Goal: Task Accomplishment & Management: Use online tool/utility

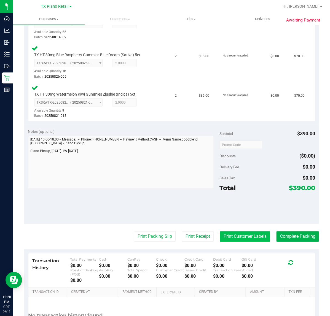
scroll to position [172, 0]
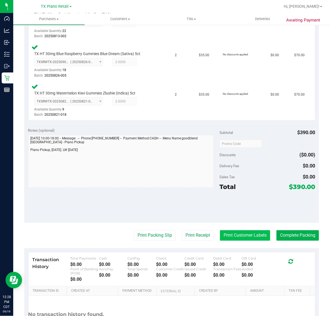
click at [227, 236] on button "Print Customer Labels" at bounding box center [245, 236] width 50 height 10
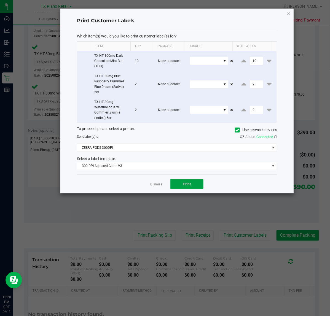
click at [188, 186] on span "Print" at bounding box center [187, 184] width 8 height 4
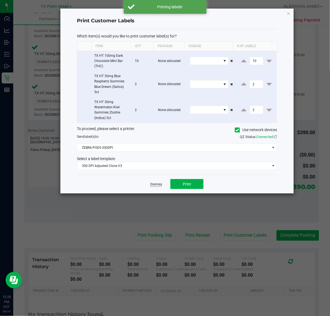
click at [152, 187] on link "Dismiss" at bounding box center [156, 184] width 12 height 5
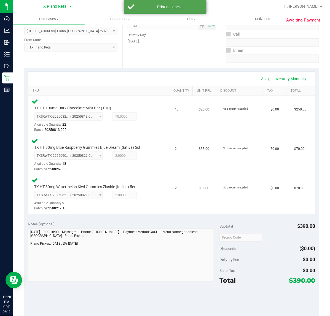
scroll to position [138, 0]
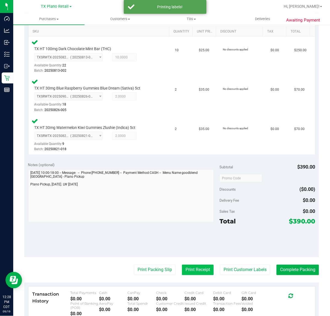
click at [204, 272] on button "Print Receipt" at bounding box center [198, 270] width 32 height 10
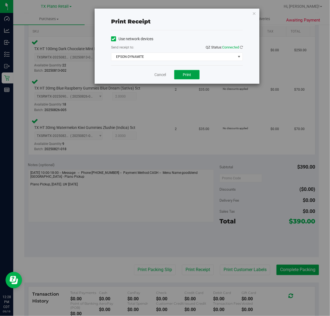
click at [186, 75] on span "Print" at bounding box center [187, 75] width 8 height 4
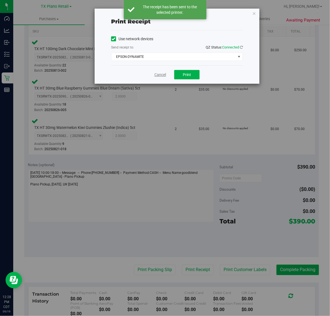
click at [163, 75] on link "Cancel" at bounding box center [160, 75] width 12 height 6
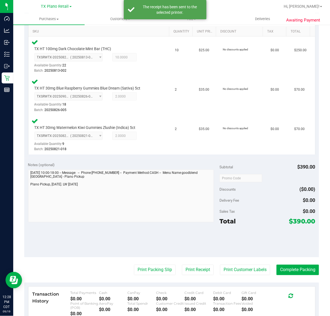
drag, startPoint x: 158, startPoint y: 265, endPoint x: 177, endPoint y: 204, distance: 63.5
click at [159, 261] on purchase-details "Back Edit Purchase Cancel Purchase View Profile # 11973561 Submitted Needs revi…" at bounding box center [171, 141] width 295 height 498
click at [155, 272] on button "Print Packing Slip" at bounding box center [155, 270] width 42 height 10
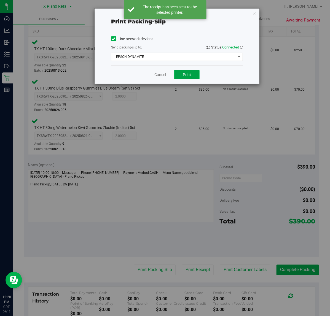
click at [187, 72] on button "Print" at bounding box center [186, 74] width 25 height 9
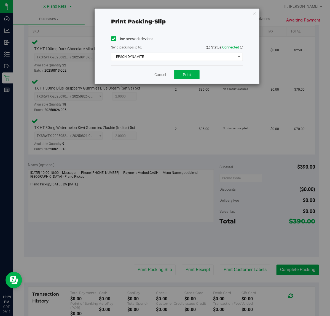
click at [167, 78] on div "Cancel Print" at bounding box center [177, 74] width 132 height 18
click at [163, 79] on div "Cancel Print" at bounding box center [177, 74] width 132 height 18
click at [161, 76] on link "Cancel" at bounding box center [160, 75] width 12 height 6
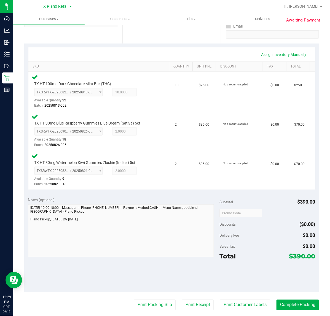
scroll to position [103, 0]
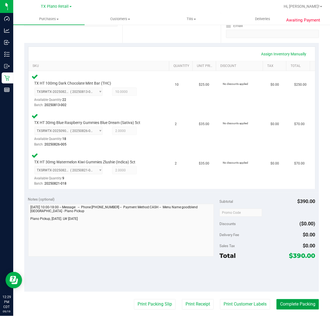
drag, startPoint x: 283, startPoint y: 301, endPoint x: 176, endPoint y: 199, distance: 147.7
click at [283, 300] on button "Complete Packing" at bounding box center [298, 305] width 42 height 10
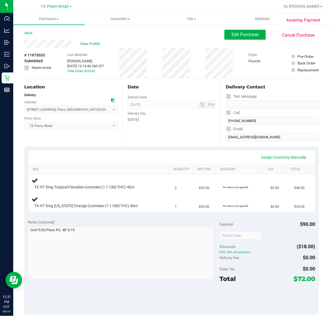
click at [161, 144] on div "Date Delivery Date 09/20/2025 Now 09/20/2025 07:00 AM Now Delivery Day Saturday" at bounding box center [171, 113] width 98 height 68
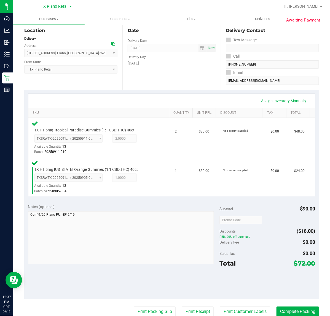
scroll to position [69, 0]
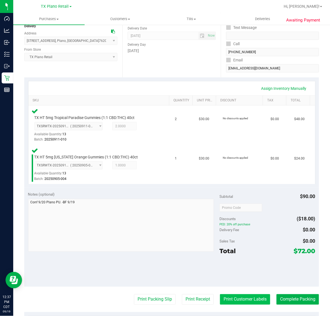
click at [235, 297] on button "Print Customer Labels" at bounding box center [245, 300] width 50 height 10
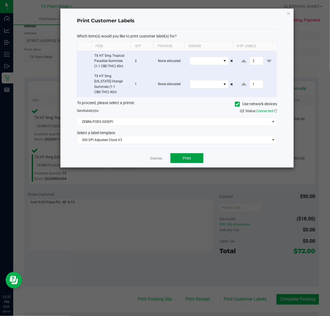
click at [184, 156] on span "Print" at bounding box center [187, 158] width 8 height 4
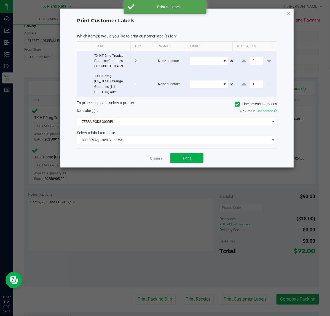
click at [146, 153] on div "Dismiss Print" at bounding box center [177, 158] width 200 height 19
click at [151, 156] on link "Dismiss" at bounding box center [156, 158] width 12 height 5
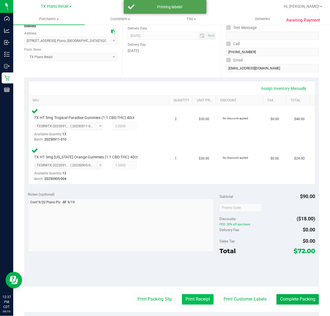
click at [195, 297] on button "Print Receipt" at bounding box center [198, 300] width 32 height 10
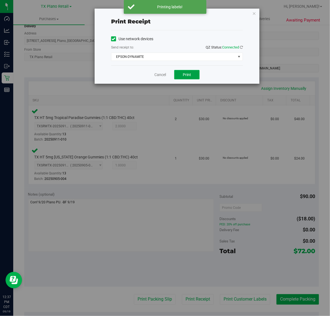
click at [186, 74] on span "Print" at bounding box center [187, 75] width 8 height 4
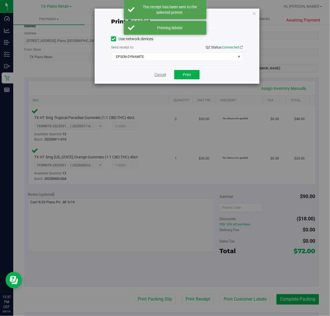
click at [163, 75] on link "Cancel" at bounding box center [160, 75] width 12 height 6
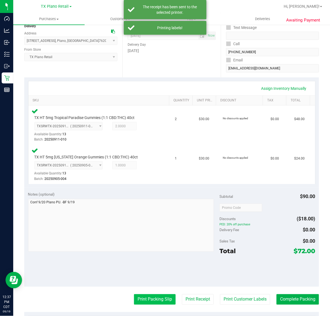
click at [142, 299] on button "Print Packing Slip" at bounding box center [155, 300] width 42 height 10
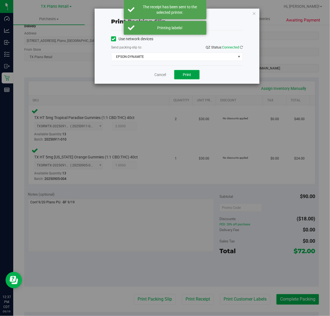
click at [178, 74] on button "Print" at bounding box center [186, 74] width 25 height 9
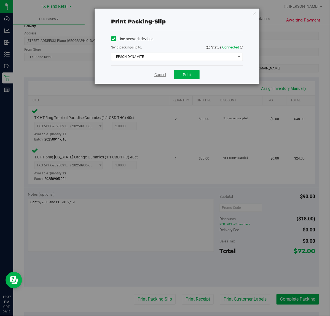
click at [159, 74] on link "Cancel" at bounding box center [160, 75] width 12 height 6
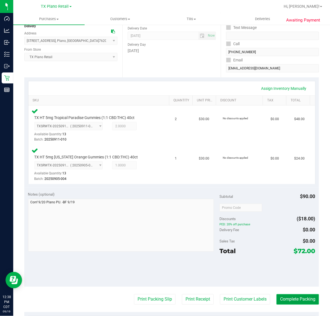
click at [302, 297] on button "Complete Packing" at bounding box center [298, 300] width 42 height 10
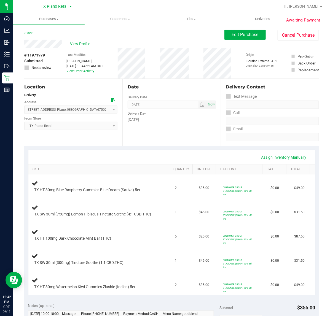
click at [183, 125] on div "Date Delivery Date 09/20/2025 Now 09/20/2025 07:00 AM Now Delivery Day Saturday" at bounding box center [171, 113] width 98 height 68
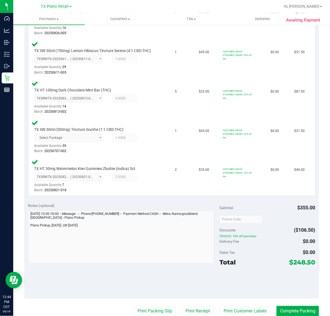
scroll to position [176, 0]
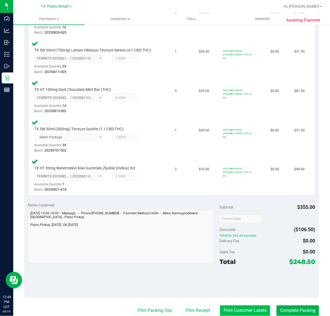
click at [254, 313] on button "Print Customer Labels" at bounding box center [245, 311] width 50 height 10
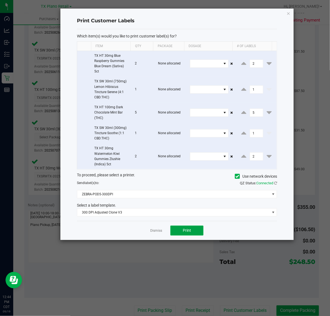
click at [183, 230] on span "Print" at bounding box center [187, 230] width 8 height 4
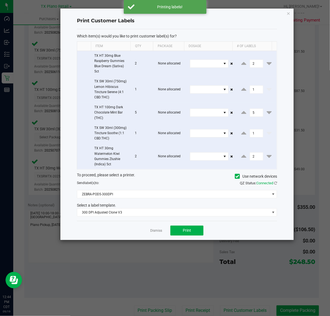
click at [146, 232] on div "Dismiss Print" at bounding box center [177, 230] width 200 height 19
click at [153, 231] on link "Dismiss" at bounding box center [156, 231] width 12 height 5
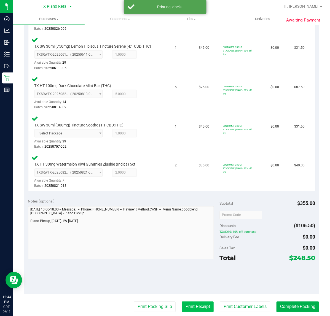
click at [186, 308] on button "Print Receipt" at bounding box center [198, 307] width 32 height 10
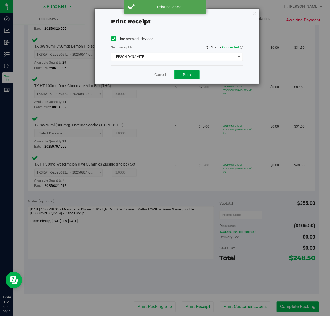
click at [188, 78] on button "Print" at bounding box center [186, 74] width 25 height 9
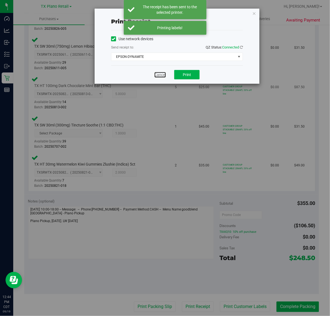
drag, startPoint x: 159, startPoint y: 77, endPoint x: 162, endPoint y: 85, distance: 8.0
click at [159, 77] on link "Cancel" at bounding box center [160, 75] width 12 height 6
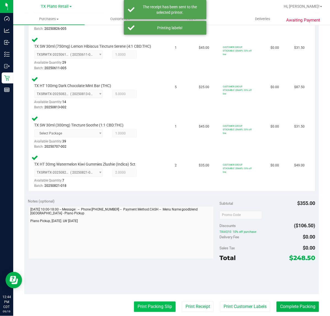
click at [166, 313] on button "Print Packing Slip" at bounding box center [155, 307] width 42 height 10
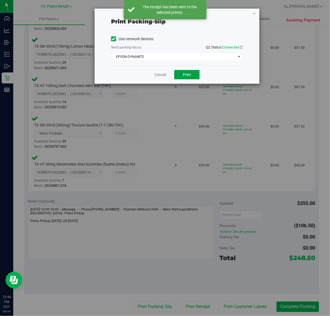
click at [187, 77] on span "Print" at bounding box center [187, 75] width 8 height 4
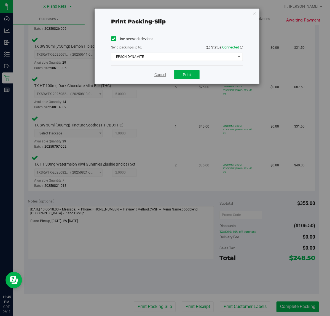
click at [155, 75] on link "Cancel" at bounding box center [160, 75] width 12 height 6
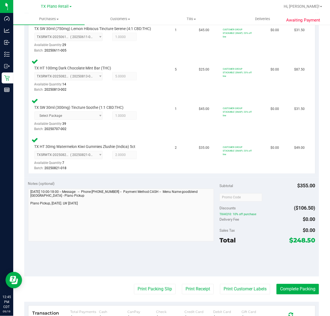
scroll to position [210, 0]
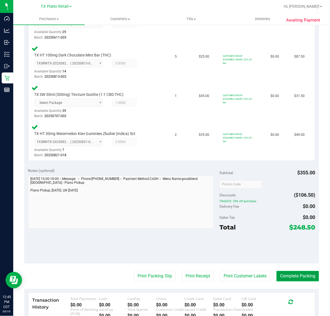
click at [281, 277] on button "Complete Packing" at bounding box center [298, 276] width 42 height 10
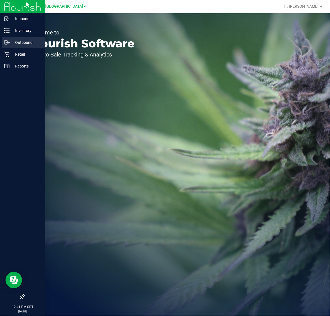
click at [8, 45] on icon at bounding box center [7, 43] width 6 height 6
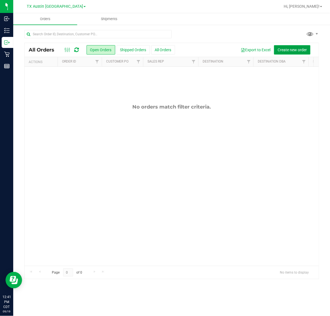
click at [280, 50] on span "Create new order" at bounding box center [292, 50] width 29 height 4
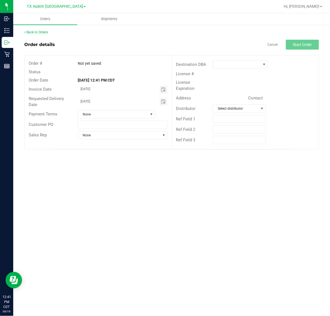
click at [165, 102] on span "Toggle calendar" at bounding box center [164, 102] width 8 height 8
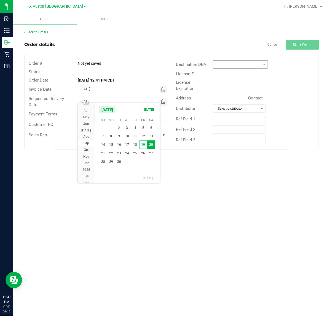
drag, startPoint x: 153, startPoint y: 109, endPoint x: 241, endPoint y: 64, distance: 99.7
click at [154, 108] on span "TODAY" at bounding box center [149, 109] width 12 height 7
type input "[DATE]"
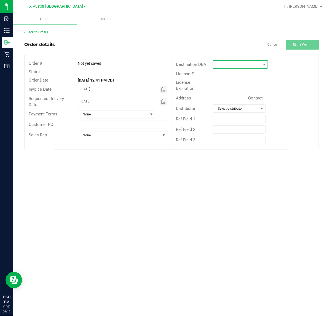
click at [242, 63] on span at bounding box center [237, 65] width 48 height 8
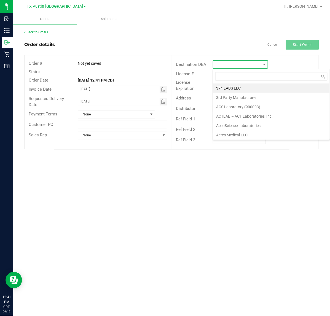
scroll to position [9, 55]
type input "tx"
click at [237, 90] on li "TX Plano Retail" at bounding box center [248, 88] width 71 height 9
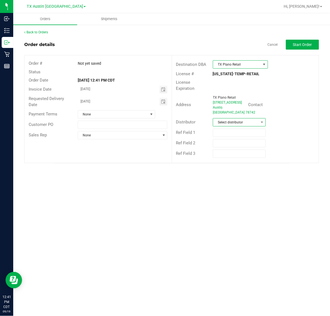
click at [231, 119] on span "Select distributor" at bounding box center [236, 123] width 46 height 8
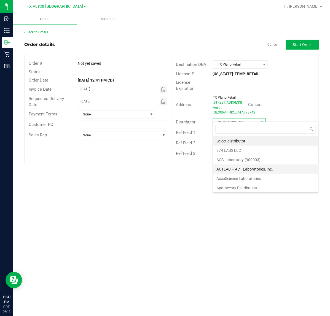
scroll to position [34, 0]
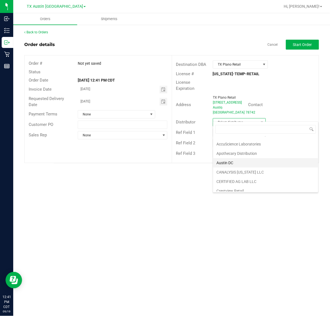
click at [240, 163] on li "Austin DC" at bounding box center [265, 162] width 105 height 9
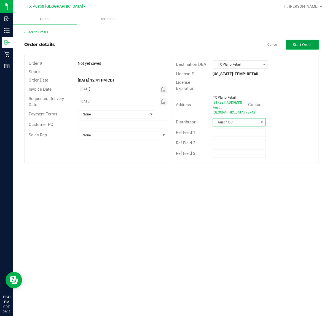
click at [305, 44] on span "Start Order" at bounding box center [302, 44] width 19 height 4
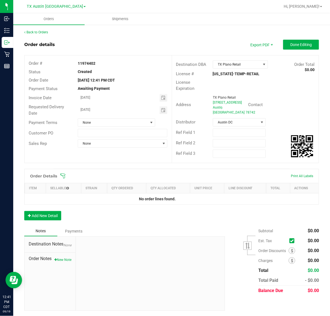
click at [63, 169] on div "Order Details Print All Labels" at bounding box center [172, 176] width 294 height 14
click at [62, 174] on icon at bounding box center [62, 176] width 5 height 5
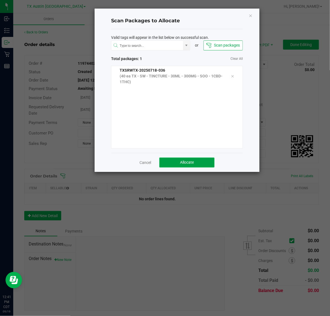
click at [182, 160] on span "Allocate" at bounding box center [187, 162] width 14 height 4
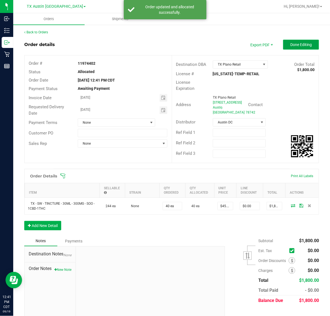
click at [312, 44] on button "Done Editing" at bounding box center [301, 45] width 36 height 10
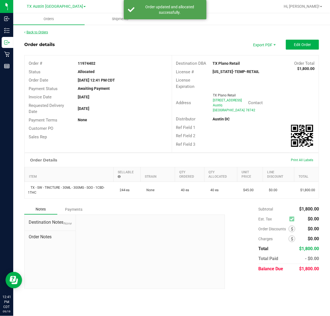
click at [38, 31] on link "Back to Orders" at bounding box center [36, 32] width 24 height 4
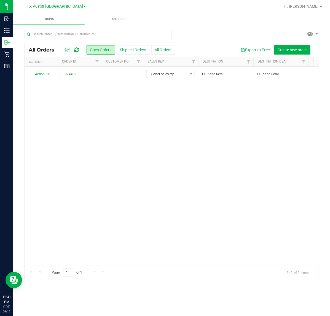
click at [133, 78] on td at bounding box center [122, 74] width 41 height 15
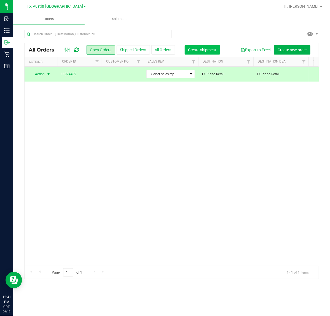
click at [197, 50] on span "Create shipment" at bounding box center [202, 50] width 28 height 4
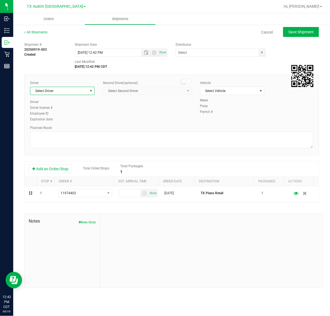
click at [73, 89] on span "Select Driver" at bounding box center [58, 91] width 57 height 8
click at [76, 119] on div "sherm Select Driver Lindsey Sherman No data found." at bounding box center [62, 107] width 65 height 24
click at [79, 116] on li "Lindsey Sherman" at bounding box center [62, 114] width 64 height 8
type input "sherm"
click at [166, 52] on span "Now" at bounding box center [162, 53] width 9 height 8
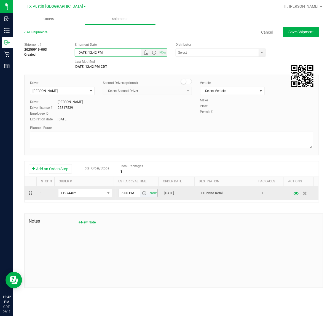
click at [153, 195] on span "Now" at bounding box center [153, 194] width 9 height 8
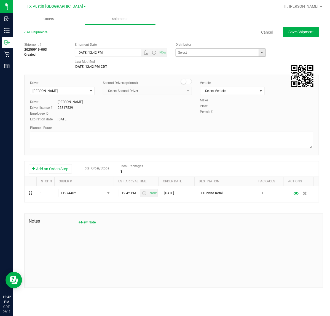
click at [263, 54] on span "select" at bounding box center [262, 52] width 4 height 4
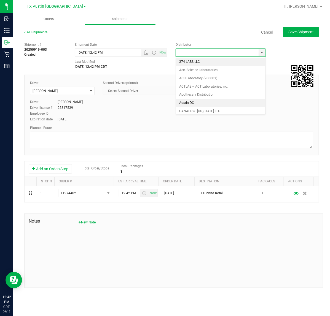
click at [214, 100] on li "Austin DC" at bounding box center [220, 103] width 89 height 8
type input "Austin DC"
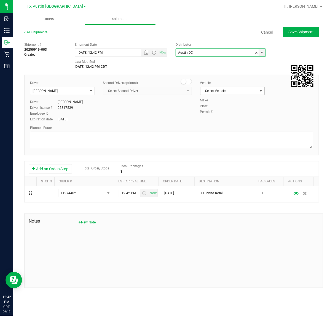
click at [232, 93] on span "Select Vehicle" at bounding box center [229, 91] width 57 height 8
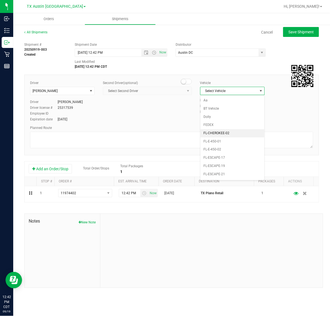
scroll to position [367, 0]
click at [241, 172] on li "NO VEHICLE" at bounding box center [233, 168] width 64 height 8
click at [308, 26] on div "All Shipments Cancel Save Shipment Shipment # 20250919-003 Created Shipment Dat…" at bounding box center [171, 159] width 317 height 270
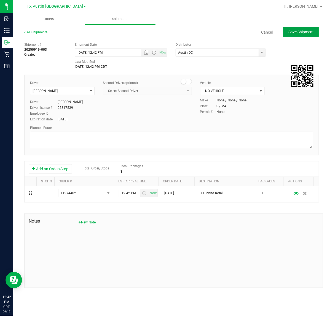
click at [308, 28] on button "Save Shipment" at bounding box center [301, 32] width 36 height 10
type input "9/19/2025 5:42 PM"
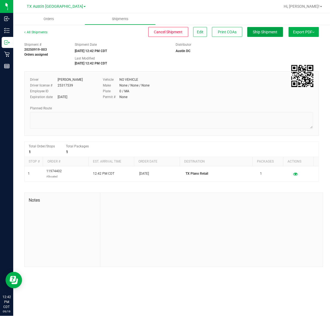
click at [254, 34] on button "Ship Shipment" at bounding box center [265, 32] width 36 height 10
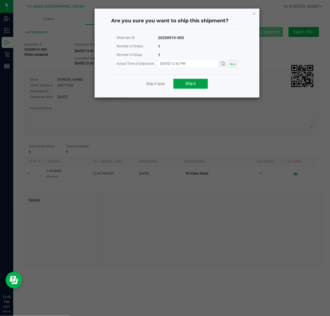
click at [190, 81] on button "Ship it" at bounding box center [191, 84] width 34 height 10
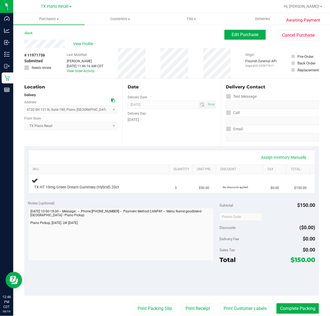
click at [175, 145] on div "Date Delivery Date [DATE] Now [DATE] 07:00 AM Now Delivery Day [DATE]" at bounding box center [171, 113] width 98 height 68
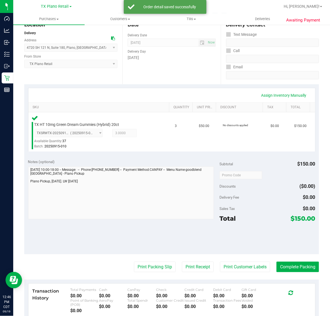
scroll to position [69, 0]
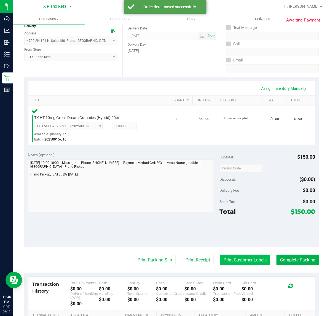
click at [220, 265] on button "Print Customer Labels" at bounding box center [245, 260] width 50 height 10
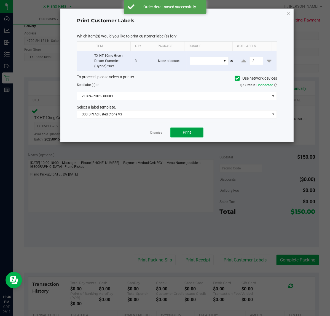
click at [183, 134] on span "Print" at bounding box center [187, 132] width 8 height 4
click at [155, 133] on link "Dismiss" at bounding box center [156, 132] width 12 height 5
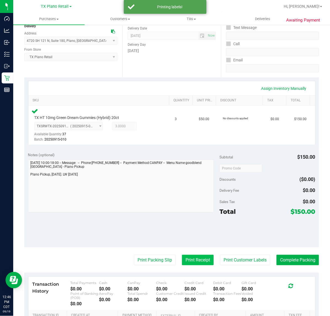
click at [188, 263] on button "Print Receipt" at bounding box center [198, 260] width 32 height 10
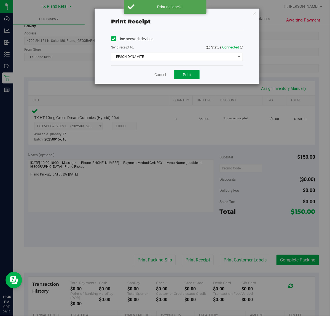
click at [187, 76] on span "Print" at bounding box center [187, 75] width 8 height 4
click at [158, 73] on link "Cancel" at bounding box center [158, 75] width 12 height 6
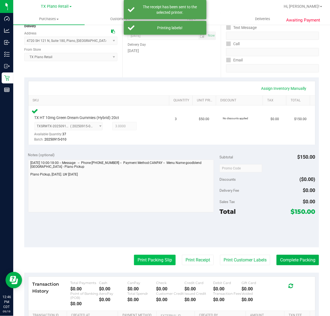
click at [146, 265] on button "Print Packing Slip" at bounding box center [155, 260] width 42 height 10
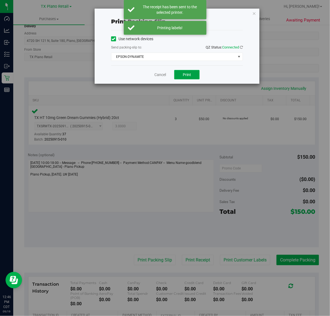
click at [188, 71] on button "Print" at bounding box center [186, 74] width 25 height 9
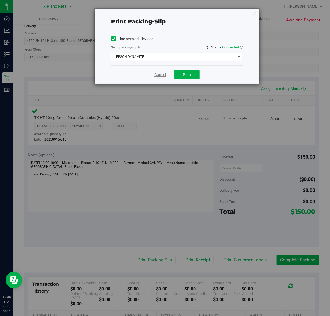
click at [159, 76] on link "Cancel" at bounding box center [160, 75] width 12 height 6
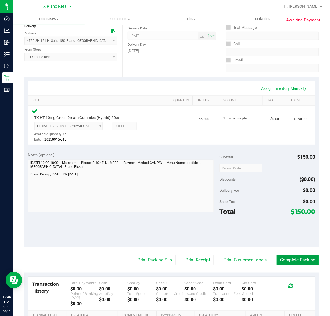
click at [285, 255] on button "Complete Packing" at bounding box center [298, 260] width 42 height 10
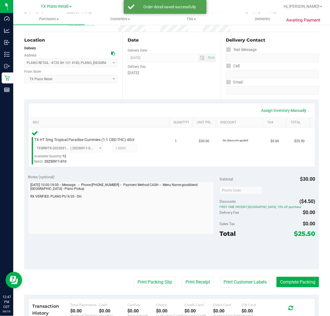
scroll to position [103, 0]
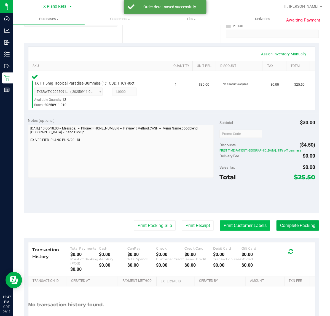
click at [234, 230] on button "Print Customer Labels" at bounding box center [245, 226] width 50 height 10
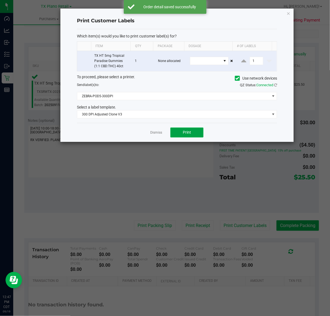
click at [181, 133] on button "Print" at bounding box center [186, 133] width 33 height 10
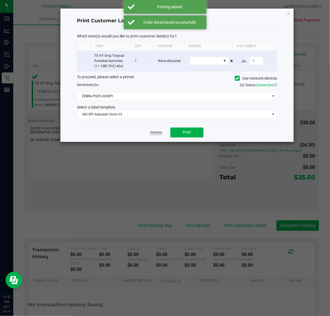
click at [158, 135] on link "Dismiss" at bounding box center [156, 132] width 12 height 5
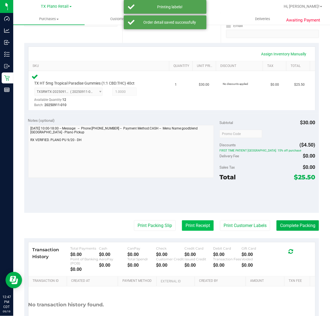
click at [193, 228] on button "Print Receipt" at bounding box center [198, 226] width 32 height 10
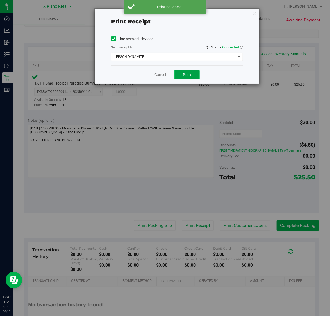
click at [188, 75] on span "Print" at bounding box center [187, 75] width 8 height 4
click at [155, 77] on link "Cancel" at bounding box center [158, 75] width 12 height 6
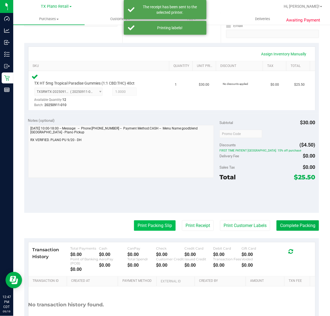
click at [143, 224] on button "Print Packing Slip" at bounding box center [155, 226] width 42 height 10
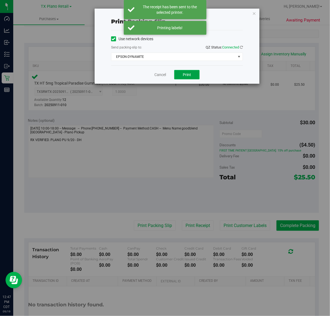
click at [183, 75] on span "Print" at bounding box center [187, 75] width 8 height 4
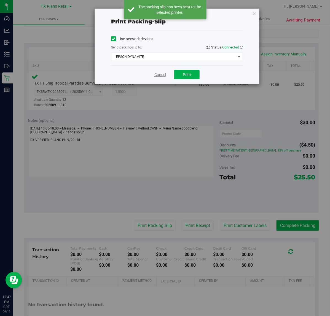
click at [158, 78] on link "Cancel" at bounding box center [160, 75] width 12 height 6
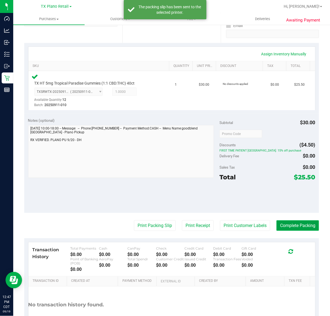
click at [297, 229] on button "Complete Packing" at bounding box center [298, 226] width 42 height 10
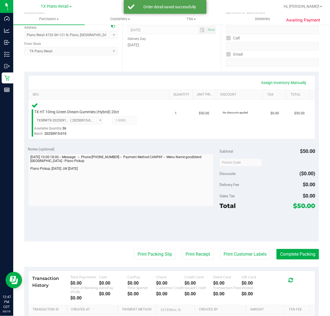
scroll to position [138, 0]
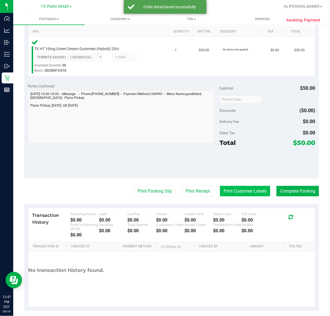
click at [256, 195] on button "Print Customer Labels" at bounding box center [245, 191] width 50 height 10
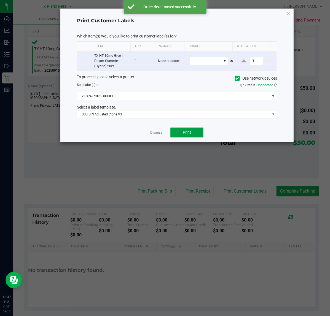
click at [176, 129] on button "Print" at bounding box center [186, 133] width 33 height 10
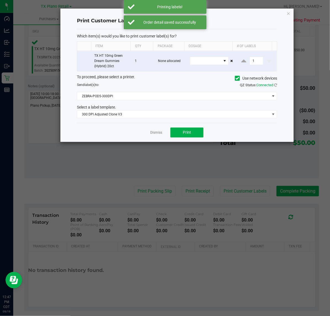
click at [158, 130] on app-cancel-button "Dismiss" at bounding box center [156, 133] width 12 height 6
click at [158, 131] on link "Dismiss" at bounding box center [156, 132] width 12 height 5
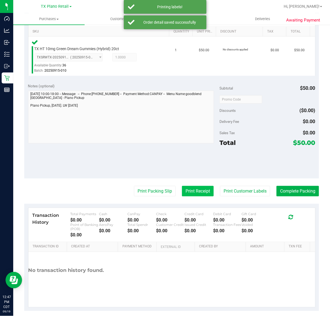
drag, startPoint x: 184, startPoint y: 193, endPoint x: 184, endPoint y: 190, distance: 3.0
click at [184, 190] on button "Print Receipt" at bounding box center [198, 191] width 32 height 10
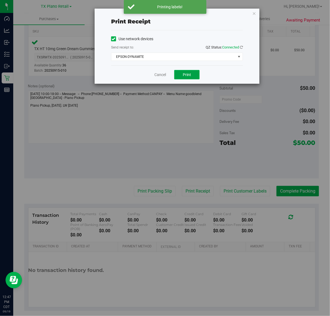
click at [178, 74] on button "Print" at bounding box center [186, 74] width 25 height 9
click at [161, 74] on link "Cancel" at bounding box center [158, 75] width 12 height 6
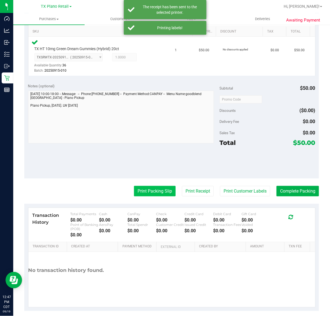
drag, startPoint x: 137, startPoint y: 192, endPoint x: 139, endPoint y: 186, distance: 6.3
click at [139, 186] on button "Print Packing Slip" at bounding box center [155, 191] width 42 height 10
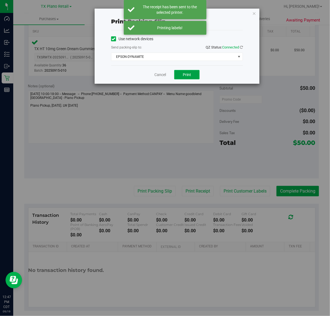
click at [184, 73] on span "Print" at bounding box center [187, 75] width 8 height 4
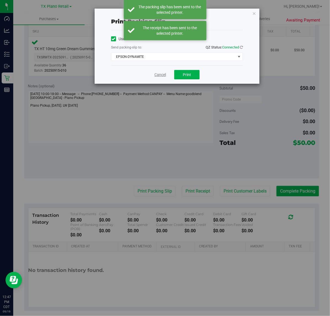
click at [161, 75] on link "Cancel" at bounding box center [160, 75] width 12 height 6
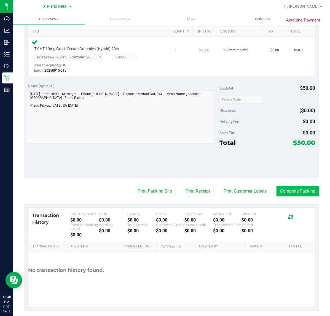
click at [295, 193] on button "Complete Packing" at bounding box center [298, 191] width 42 height 10
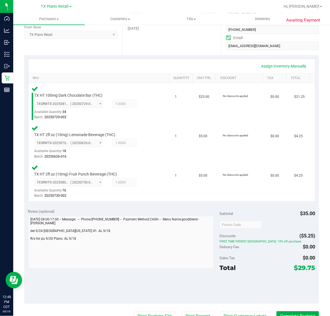
scroll to position [103, 0]
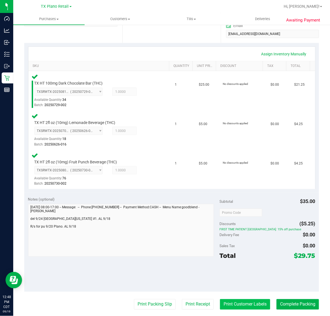
click at [246, 302] on button "Print Customer Labels" at bounding box center [245, 305] width 50 height 10
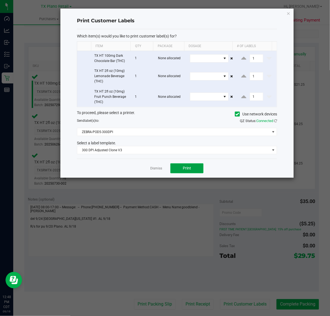
click at [189, 170] on span "Print" at bounding box center [187, 168] width 8 height 4
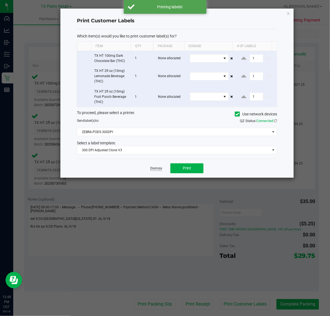
click at [154, 170] on link "Dismiss" at bounding box center [156, 168] width 12 height 5
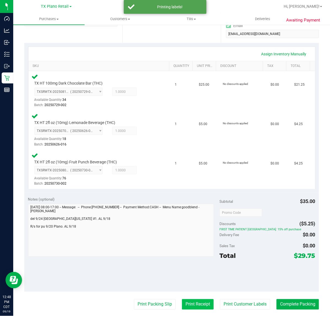
drag, startPoint x: 186, startPoint y: 308, endPoint x: 186, endPoint y: 299, distance: 8.3
click at [186, 300] on button "Print Receipt" at bounding box center [198, 305] width 32 height 10
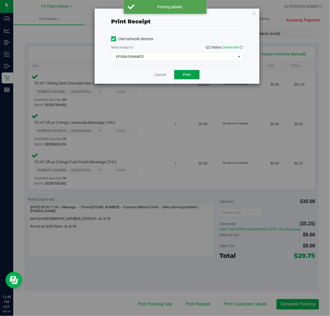
click at [181, 73] on button "Print" at bounding box center [186, 74] width 25 height 9
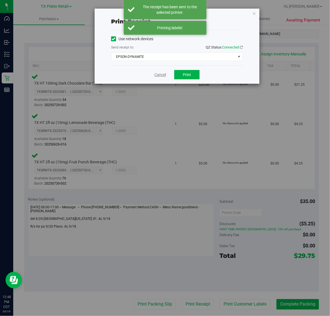
click at [161, 76] on link "Cancel" at bounding box center [160, 75] width 12 height 6
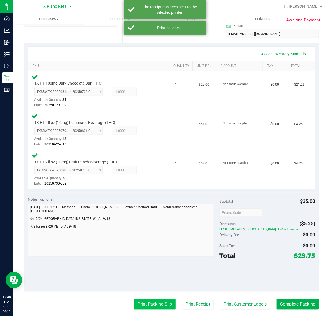
click at [157, 304] on button "Print Packing Slip" at bounding box center [155, 305] width 42 height 10
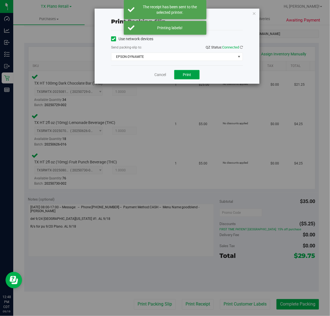
click at [185, 74] on span "Print" at bounding box center [187, 75] width 8 height 4
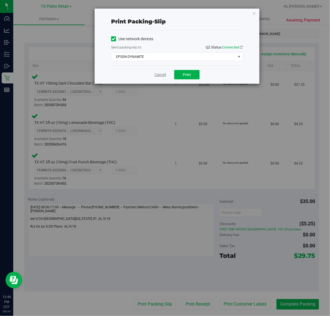
click at [157, 76] on link "Cancel" at bounding box center [160, 75] width 12 height 6
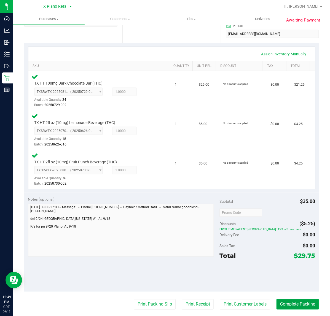
click at [306, 305] on button "Complete Packing" at bounding box center [298, 305] width 42 height 10
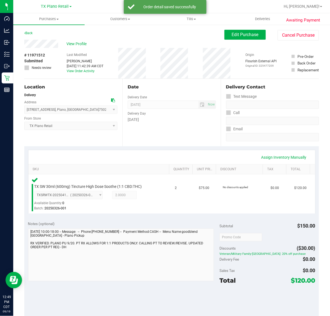
scroll to position [64, 0]
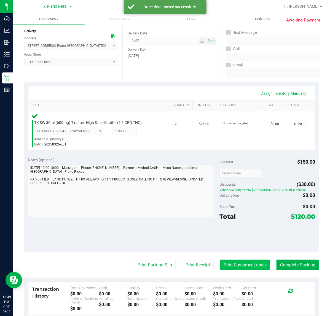
click at [242, 270] on button "Print Customer Labels" at bounding box center [245, 265] width 50 height 10
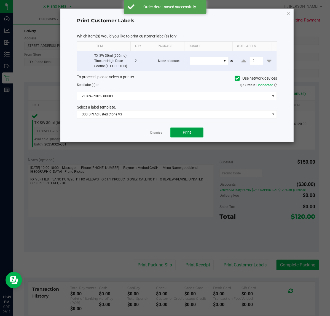
click at [185, 135] on span "Print" at bounding box center [187, 132] width 8 height 4
click at [157, 135] on link "Dismiss" at bounding box center [156, 132] width 12 height 5
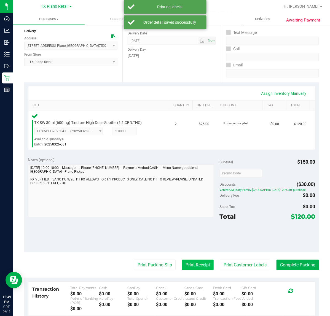
click at [198, 268] on button "Print Receipt" at bounding box center [198, 265] width 32 height 10
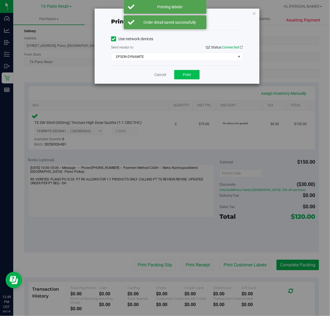
click at [193, 77] on button "Print" at bounding box center [186, 74] width 25 height 9
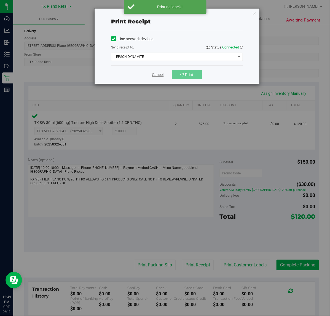
click at [156, 75] on link "Cancel" at bounding box center [158, 75] width 12 height 6
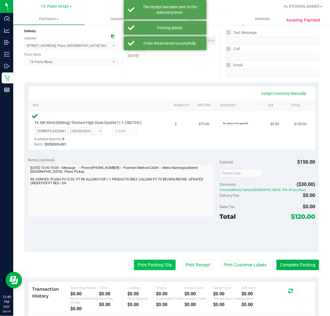
click at [150, 265] on button "Print Packing Slip" at bounding box center [155, 265] width 42 height 10
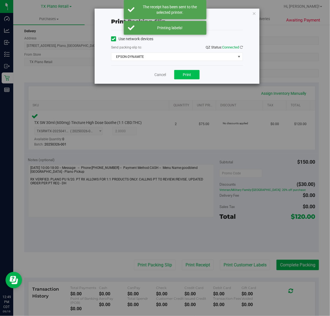
click at [191, 73] on button "Print" at bounding box center [186, 74] width 25 height 9
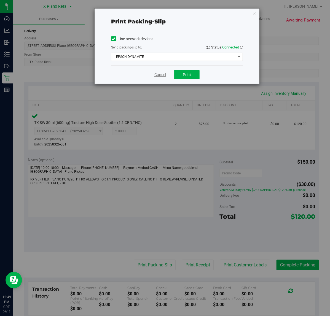
click at [155, 75] on link "Cancel" at bounding box center [160, 75] width 12 height 6
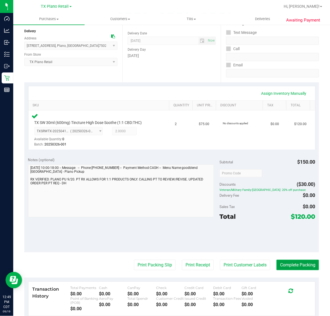
click at [308, 267] on button "Complete Packing" at bounding box center [298, 265] width 42 height 10
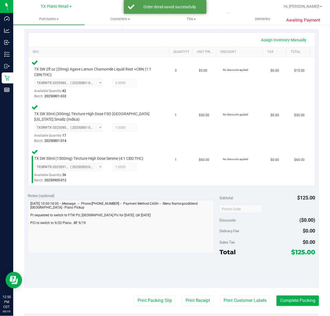
scroll to position [126, 0]
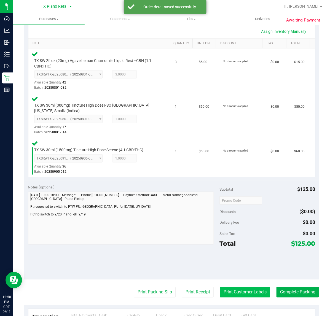
click at [236, 292] on button "Print Customer Labels" at bounding box center [245, 292] width 50 height 10
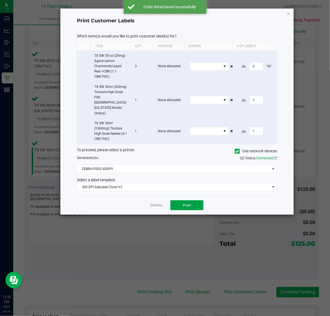
click at [183, 203] on span "Print" at bounding box center [187, 205] width 8 height 4
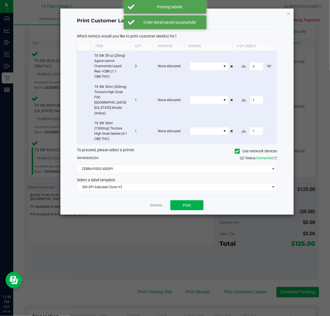
click at [151, 203] on app-cancel-button "Dismiss" at bounding box center [156, 206] width 12 height 6
click at [188, 286] on ngb-modal-window "Print Customer Labels Which item(s) would you like to print customer label(s) f…" at bounding box center [167, 158] width 334 height 316
click at [155, 203] on link "Dismiss" at bounding box center [156, 205] width 12 height 5
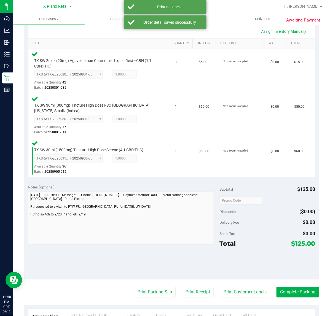
click at [188, 281] on purchase-details "Back Edit Purchase Cancel Purchase View Profile # 11970950 Submitted Needs revi…" at bounding box center [171, 158] width 295 height 509
click at [196, 292] on button "Print Receipt" at bounding box center [198, 292] width 32 height 10
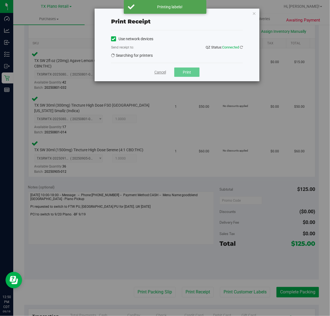
click at [158, 70] on link "Cancel" at bounding box center [160, 73] width 12 height 6
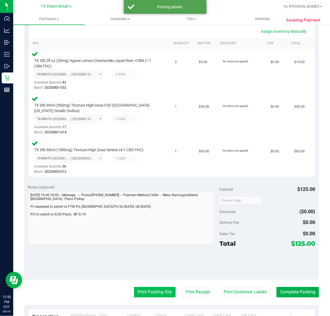
click at [142, 292] on button "Print Packing Slip" at bounding box center [155, 292] width 42 height 10
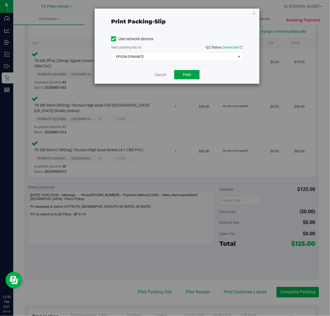
click at [188, 75] on span "Print" at bounding box center [187, 75] width 8 height 4
click at [159, 75] on link "Cancel" at bounding box center [158, 75] width 12 height 6
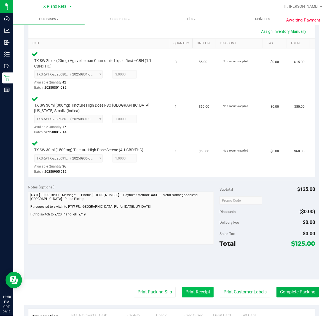
click at [182, 290] on button "Print Receipt" at bounding box center [198, 292] width 32 height 10
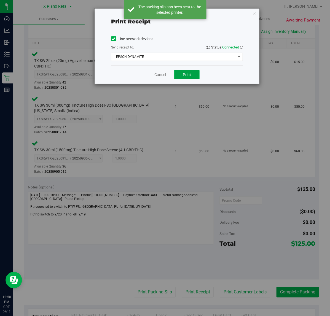
click at [183, 77] on button "Print" at bounding box center [186, 74] width 25 height 9
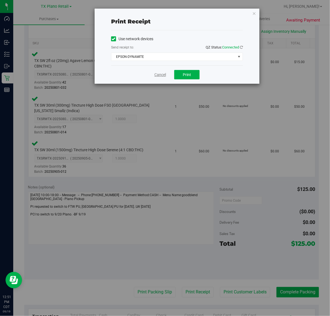
click at [156, 75] on link "Cancel" at bounding box center [160, 75] width 12 height 6
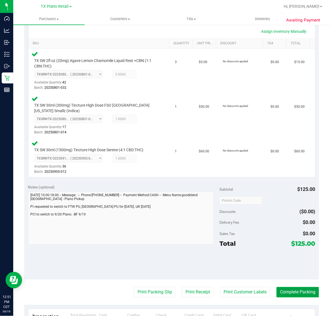
click at [290, 295] on button "Complete Packing" at bounding box center [298, 292] width 42 height 10
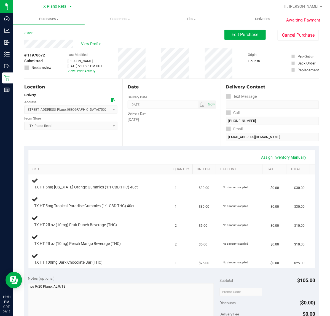
click at [183, 137] on div "Date Delivery Date [DATE] Now [DATE] 07:00 AM Now Delivery Day [DATE]" at bounding box center [171, 113] width 98 height 68
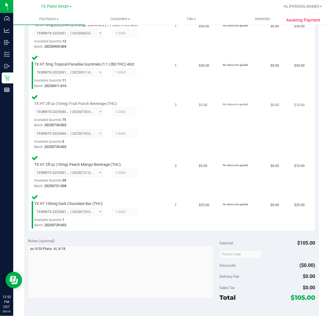
scroll to position [224, 0]
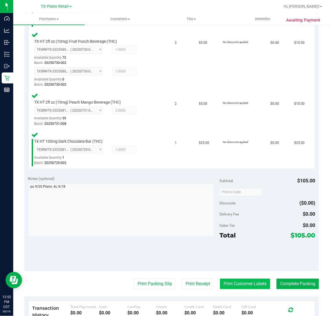
click at [245, 280] on button "Print Customer Labels" at bounding box center [245, 284] width 50 height 10
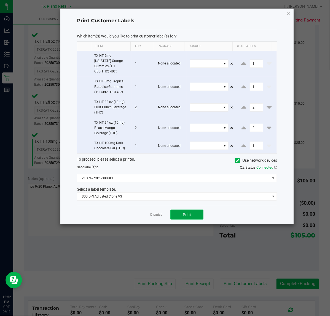
click at [183, 213] on button "Print" at bounding box center [186, 215] width 33 height 10
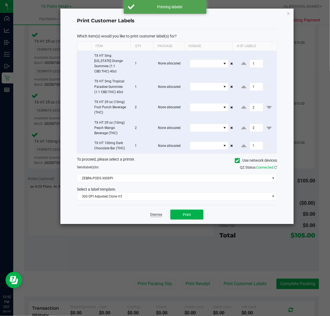
click at [156, 213] on link "Dismiss" at bounding box center [156, 215] width 12 height 5
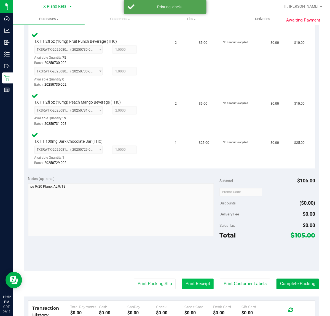
drag, startPoint x: 193, startPoint y: 292, endPoint x: 193, endPoint y: 288, distance: 3.6
click at [193, 292] on purchase-details "Back Edit Purchase Cancel Purchase View Profile # 11970672 Submitted Needs revi…" at bounding box center [171, 105] width 295 height 599
click at [193, 287] on button "Print Receipt" at bounding box center [198, 284] width 32 height 10
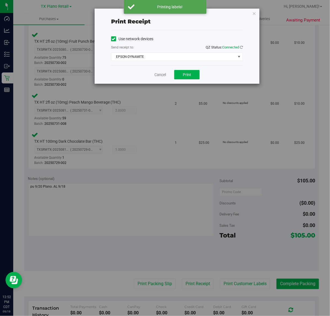
click at [185, 68] on div "Cancel Print" at bounding box center [177, 74] width 132 height 18
click at [182, 74] on button "Print" at bounding box center [186, 74] width 25 height 9
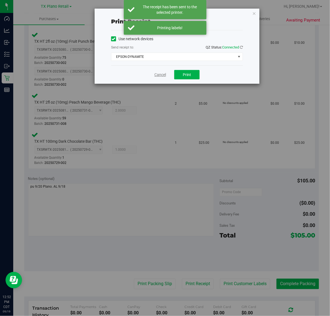
click at [162, 77] on link "Cancel" at bounding box center [160, 75] width 12 height 6
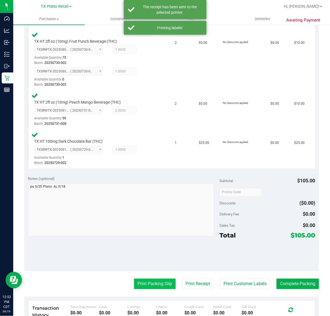
click at [146, 286] on button "Print Packing Slip" at bounding box center [155, 284] width 42 height 10
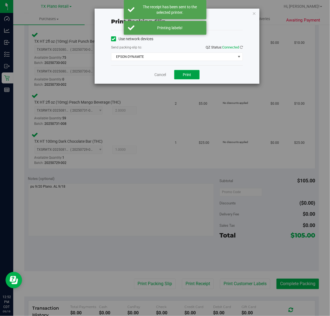
click at [195, 76] on button "Print" at bounding box center [186, 74] width 25 height 9
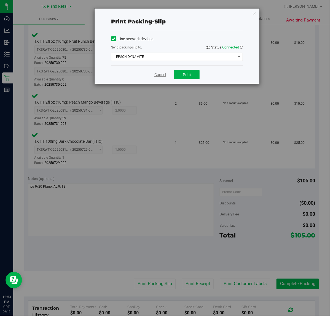
click at [161, 75] on link "Cancel" at bounding box center [160, 75] width 12 height 6
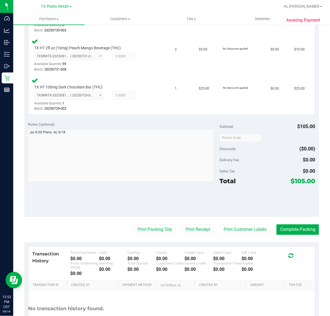
scroll to position [321, 0]
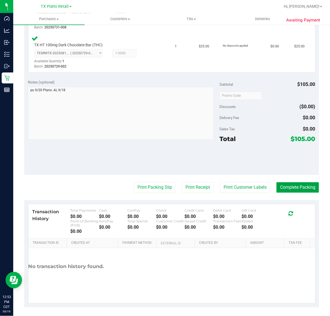
click at [297, 183] on button "Complete Packing" at bounding box center [298, 188] width 42 height 10
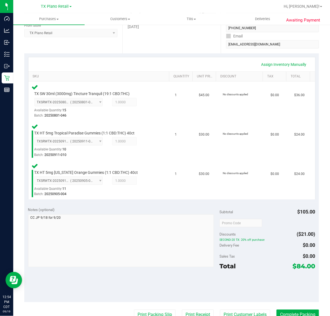
scroll to position [103, 0]
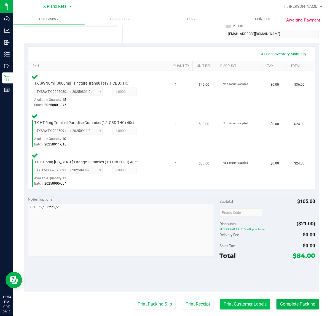
click at [227, 306] on button "Print Customer Labels" at bounding box center [245, 305] width 50 height 10
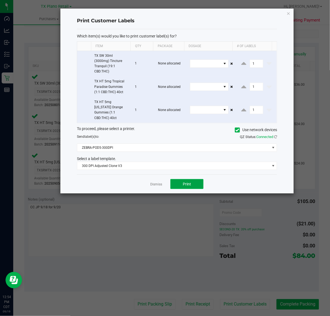
click at [180, 180] on button "Print" at bounding box center [186, 184] width 33 height 10
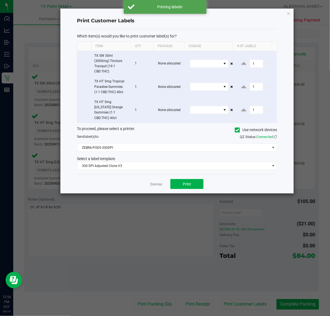
drag, startPoint x: 155, startPoint y: 181, endPoint x: 192, endPoint y: 234, distance: 64.4
click at [155, 182] on link "Dismiss" at bounding box center [156, 184] width 12 height 5
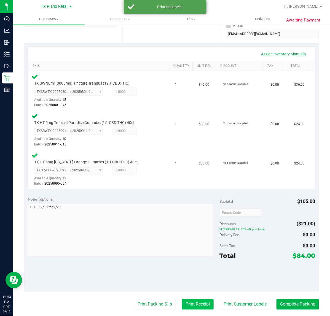
click at [184, 305] on button "Print Receipt" at bounding box center [198, 305] width 32 height 10
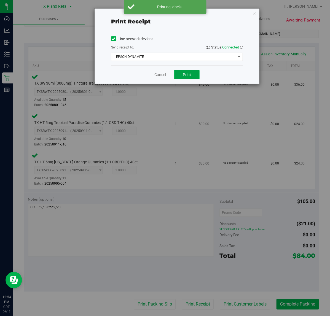
click at [188, 76] on span "Print" at bounding box center [187, 75] width 8 height 4
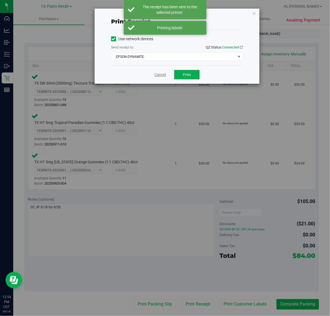
click at [162, 75] on link "Cancel" at bounding box center [160, 75] width 12 height 6
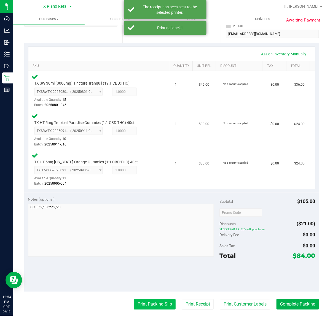
click at [156, 306] on button "Print Packing Slip" at bounding box center [155, 305] width 42 height 10
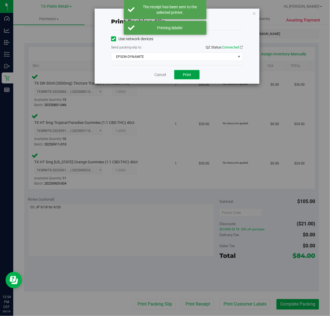
click at [191, 74] on span "Print" at bounding box center [187, 75] width 8 height 4
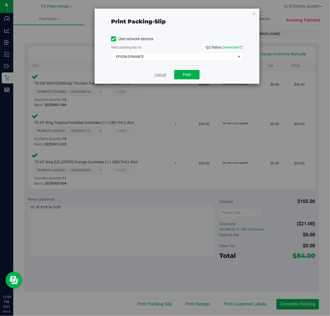
click at [159, 76] on link "Cancel" at bounding box center [160, 75] width 12 height 6
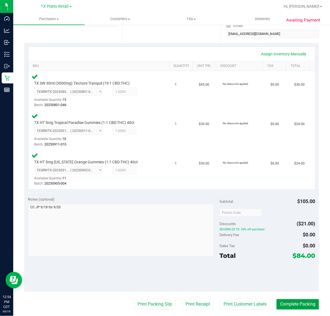
click at [303, 304] on button "Complete Packing" at bounding box center [298, 305] width 42 height 10
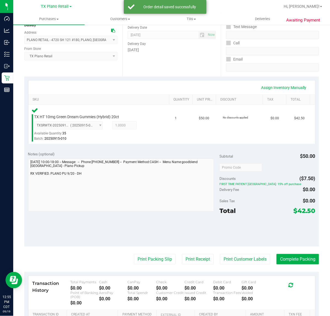
scroll to position [102, 0]
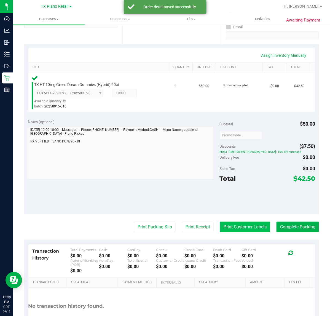
click at [236, 225] on button "Print Customer Labels" at bounding box center [245, 227] width 50 height 10
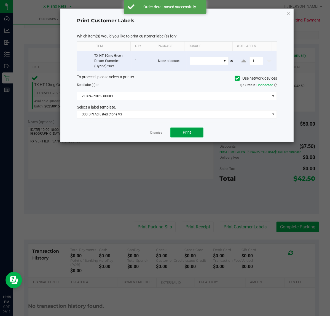
click at [184, 138] on button "Print" at bounding box center [186, 133] width 33 height 10
click at [153, 132] on link "Dismiss" at bounding box center [156, 132] width 12 height 5
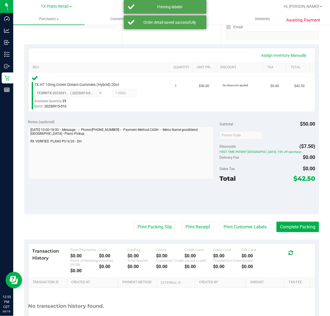
click at [196, 215] on purchase-details "Back Edit Purchase Cancel Purchase View Profile # 11970643 Submitted Needs revi…" at bounding box center [171, 138] width 295 height 420
click at [191, 215] on purchase-details "Back Edit Purchase Cancel Purchase View Profile # 11970643 Submitted Needs revi…" at bounding box center [171, 138] width 295 height 420
click at [193, 228] on button "Print Receipt" at bounding box center [198, 227] width 32 height 10
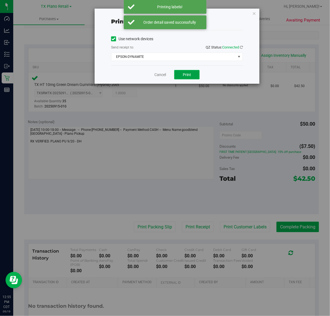
click at [190, 76] on span "Print" at bounding box center [187, 75] width 8 height 4
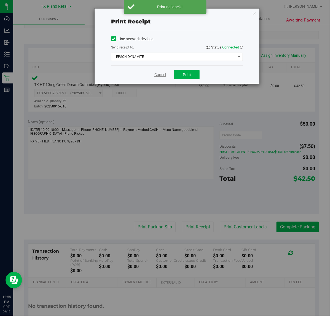
click at [160, 76] on link "Cancel" at bounding box center [160, 75] width 12 height 6
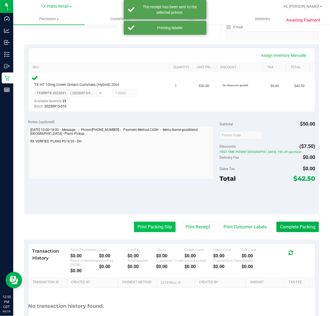
click at [157, 227] on button "Print Packing Slip" at bounding box center [155, 227] width 42 height 10
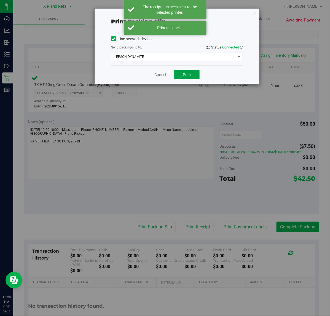
click at [188, 73] on span "Print" at bounding box center [187, 75] width 8 height 4
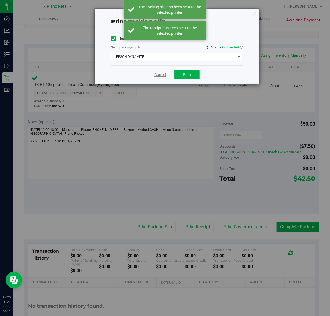
click at [158, 76] on link "Cancel" at bounding box center [160, 75] width 12 height 6
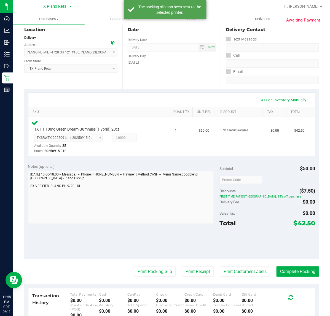
scroll to position [68, 0]
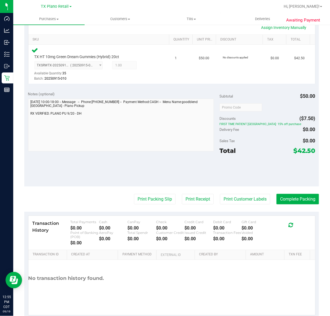
scroll to position [138, 0]
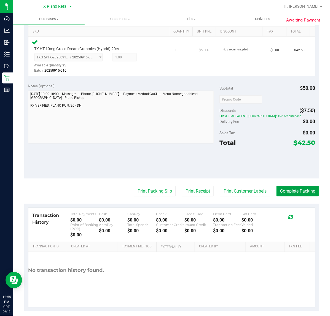
click at [292, 193] on button "Complete Packing" at bounding box center [298, 191] width 42 height 10
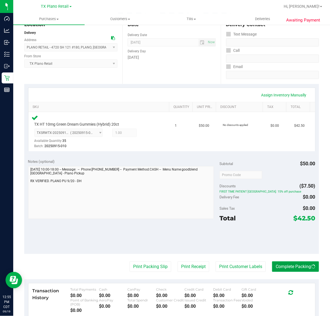
scroll to position [0, 0]
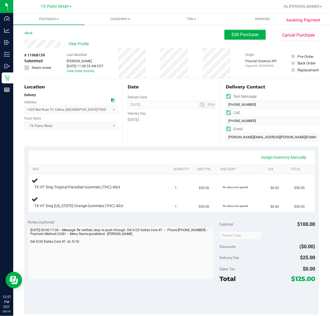
click at [180, 128] on div "Date Delivery Date [DATE] Now [DATE] 07:00 AM Now Delivery Day [DATE]" at bounding box center [171, 113] width 98 height 68
click at [254, 276] on div "Total $125.00" at bounding box center [268, 279] width 96 height 10
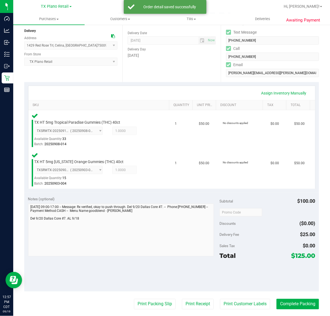
scroll to position [81, 0]
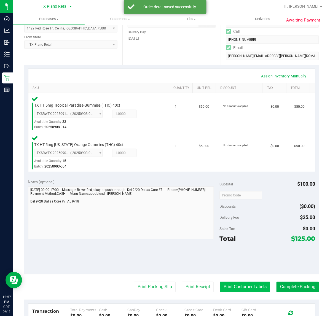
click at [242, 290] on button "Print Customer Labels" at bounding box center [245, 287] width 50 height 10
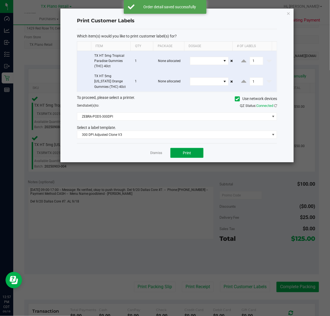
click at [183, 157] on button "Print" at bounding box center [186, 153] width 33 height 10
click at [156, 154] on link "Dismiss" at bounding box center [156, 153] width 12 height 5
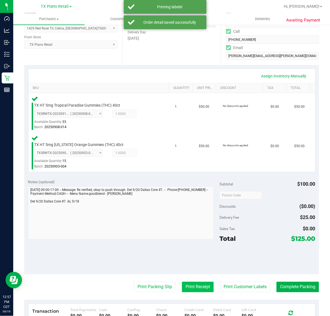
click at [206, 282] on button "Print Receipt" at bounding box center [198, 287] width 32 height 10
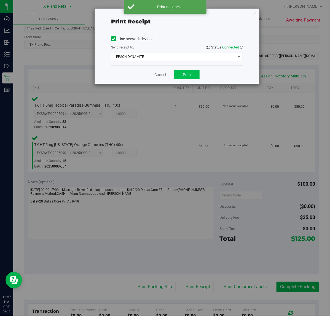
click at [187, 75] on span "Print" at bounding box center [187, 75] width 8 height 4
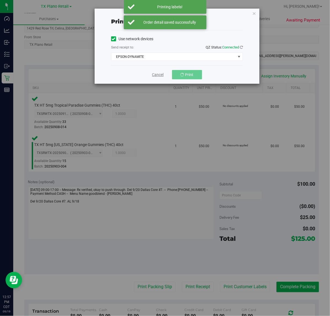
click at [156, 76] on link "Cancel" at bounding box center [158, 75] width 12 height 6
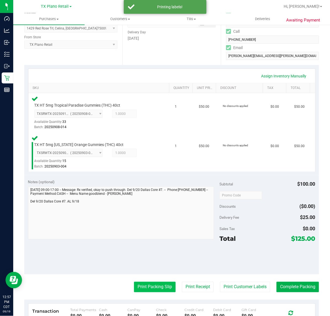
click at [140, 282] on button "Print Packing Slip" at bounding box center [155, 287] width 42 height 10
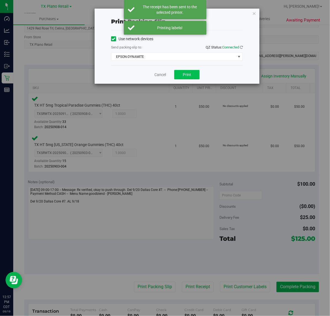
click at [184, 76] on span "Print" at bounding box center [187, 75] width 8 height 4
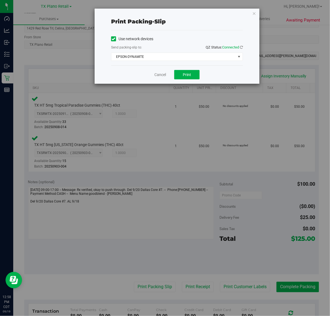
click at [154, 75] on div "Cancel Print" at bounding box center [177, 74] width 132 height 18
click at [156, 76] on link "Cancel" at bounding box center [160, 75] width 12 height 6
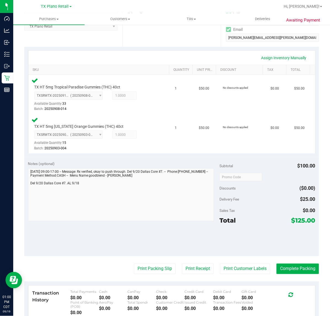
scroll to position [103, 0]
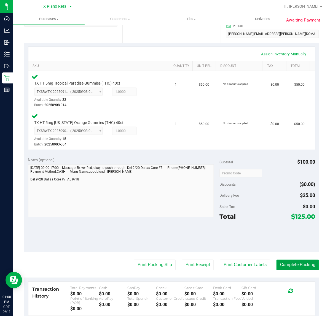
click at [282, 269] on button "Complete Packing" at bounding box center [298, 265] width 42 height 10
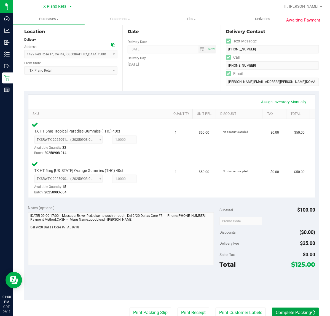
scroll to position [0, 0]
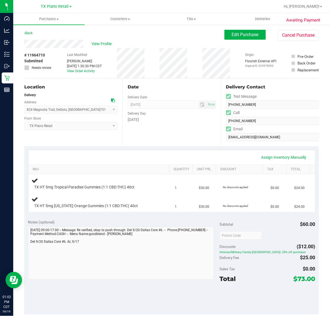
click at [164, 159] on div "Assign Inventory Manually" at bounding box center [171, 157] width 277 height 9
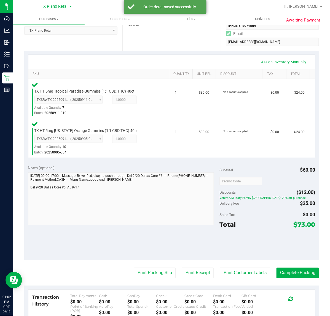
scroll to position [100, 0]
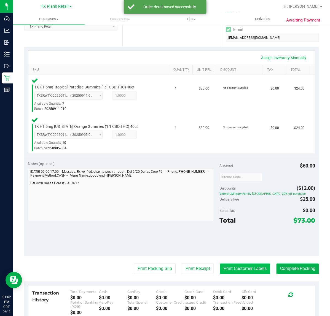
click at [253, 268] on button "Print Customer Labels" at bounding box center [245, 269] width 50 height 10
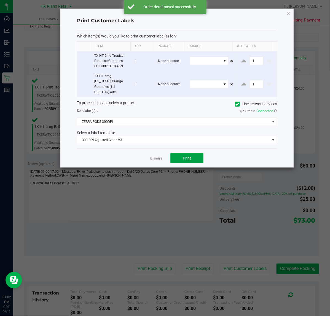
click at [187, 156] on span "Print" at bounding box center [187, 158] width 8 height 4
click at [161, 154] on div at bounding box center [176, 88] width 233 height 159
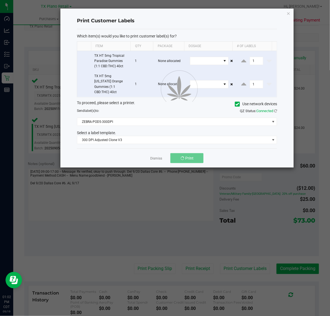
click at [191, 265] on ngb-modal-window "Print Customer Labels Which item(s) would you like to print customer label(s) f…" at bounding box center [167, 158] width 334 height 316
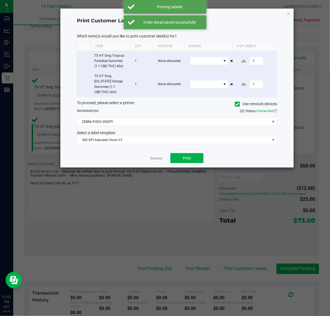
click at [159, 163] on div "Dismiss Print" at bounding box center [177, 158] width 200 height 19
click at [194, 270] on ngb-modal-window "Print Customer Labels Which item(s) would you like to print customer label(s) f…" at bounding box center [167, 158] width 334 height 316
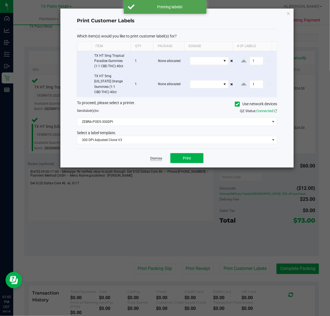
click at [157, 156] on link "Dismiss" at bounding box center [156, 158] width 12 height 5
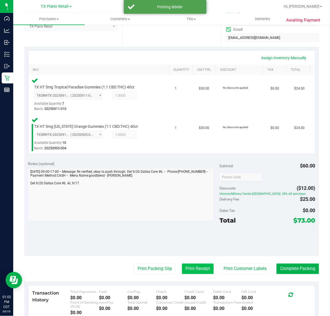
click at [185, 265] on button "Print Receipt" at bounding box center [198, 269] width 32 height 10
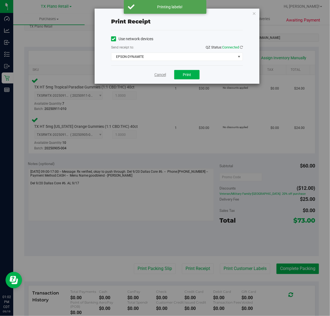
click at [162, 75] on link "Cancel" at bounding box center [160, 75] width 12 height 6
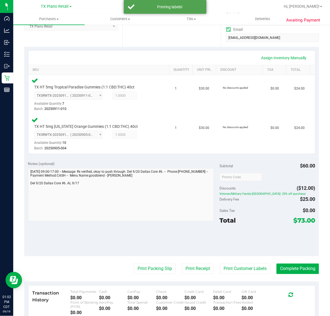
click at [154, 280] on purchase-details "Back Edit Purchase Cancel Purchase View Profile # 11964710 Submitted Needs revi…" at bounding box center [171, 159] width 295 height 459
click at [198, 266] on button "Print Receipt" at bounding box center [198, 269] width 32 height 10
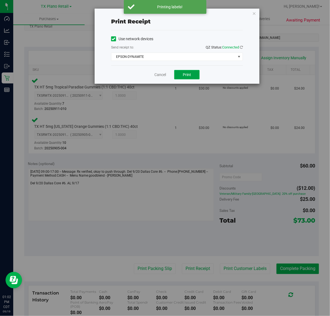
click at [186, 76] on span "Print" at bounding box center [187, 75] width 8 height 4
click at [159, 76] on link "Cancel" at bounding box center [158, 75] width 12 height 6
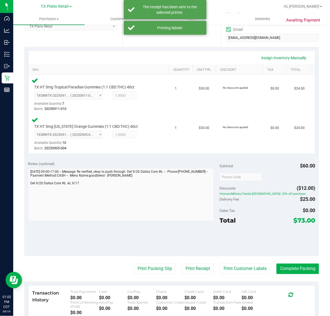
click at [154, 256] on purchase-details "Back Edit Purchase Cancel Purchase View Profile # 11964710 Submitted Needs revi…" at bounding box center [171, 159] width 295 height 459
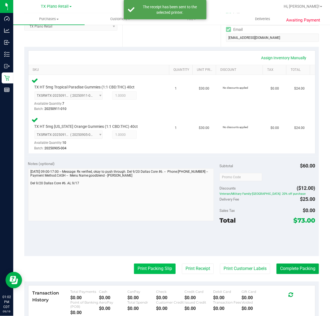
click at [147, 268] on button "Print Packing Slip" at bounding box center [155, 269] width 42 height 10
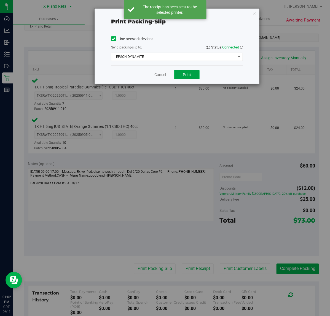
click at [187, 75] on span "Print" at bounding box center [187, 75] width 8 height 4
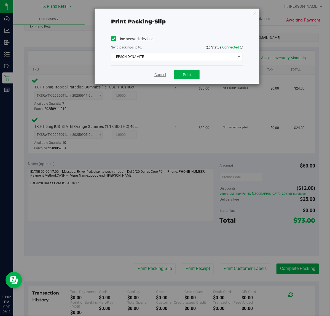
click at [164, 77] on link "Cancel" at bounding box center [160, 75] width 12 height 6
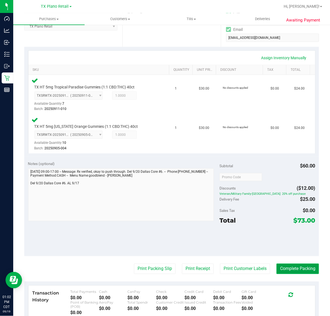
click at [294, 268] on button "Complete Packing" at bounding box center [298, 269] width 42 height 10
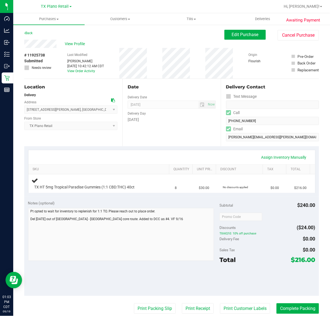
click at [254, 237] on div "Delivery Fee $0.00" at bounding box center [268, 239] width 96 height 10
click at [180, 134] on div "Date Delivery Date [DATE] Now [DATE] 07:00 AM Now Delivery Day [DATE]" at bounding box center [171, 113] width 98 height 68
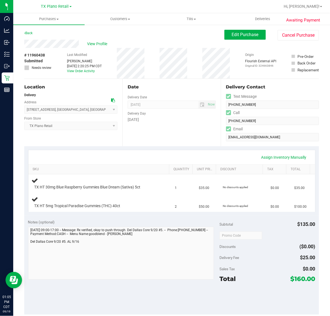
click at [196, 134] on div "Date Delivery Date [DATE] Now [DATE] 07:00 AM Now Delivery Day [DATE]" at bounding box center [171, 113] width 98 height 68
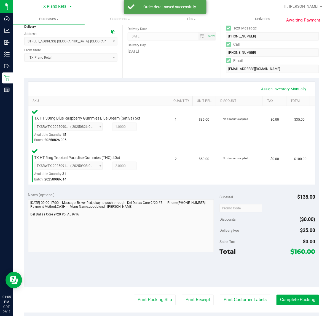
scroll to position [69, 0]
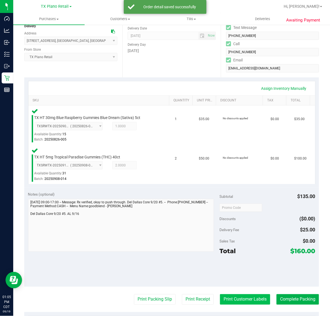
click at [239, 297] on button "Print Customer Labels" at bounding box center [245, 300] width 50 height 10
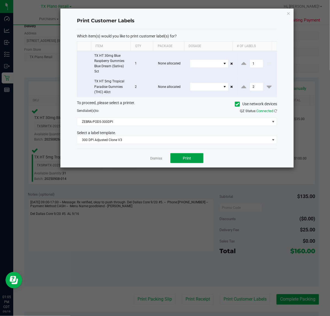
click at [183, 159] on span "Print" at bounding box center [187, 158] width 8 height 4
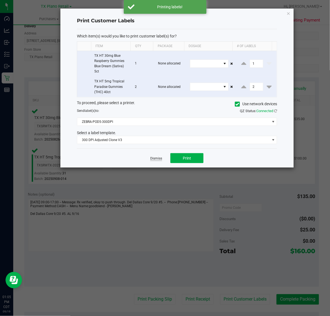
click at [154, 158] on link "Dismiss" at bounding box center [156, 158] width 12 height 5
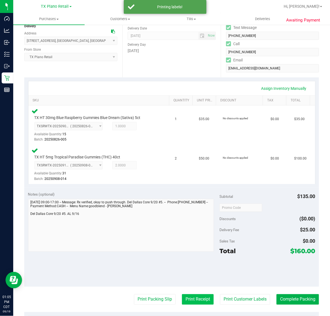
click at [202, 303] on button "Print Receipt" at bounding box center [198, 300] width 32 height 10
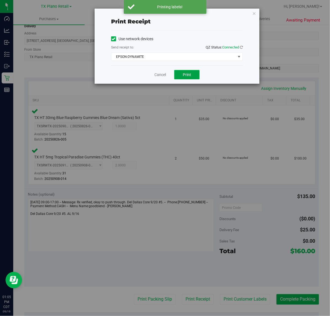
click at [188, 77] on span "Print" at bounding box center [187, 75] width 8 height 4
drag, startPoint x: 161, startPoint y: 78, endPoint x: 165, endPoint y: 84, distance: 7.5
click at [161, 78] on link "Cancel" at bounding box center [158, 75] width 12 height 6
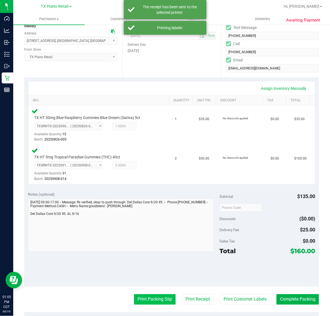
click at [156, 302] on button "Print Packing Slip" at bounding box center [155, 300] width 42 height 10
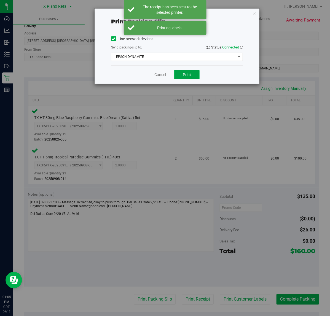
click at [188, 77] on span "Print" at bounding box center [187, 75] width 8 height 4
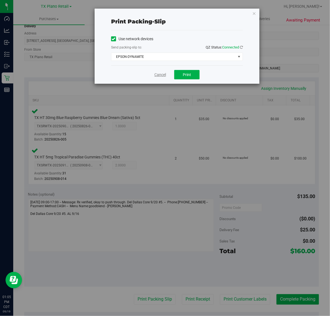
click at [159, 76] on link "Cancel" at bounding box center [160, 75] width 12 height 6
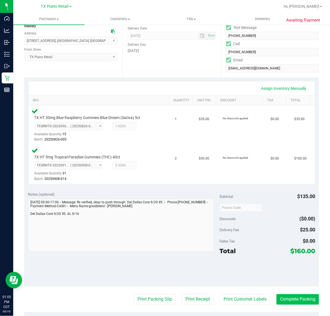
click at [303, 300] on button "Complete Packing" at bounding box center [298, 300] width 42 height 10
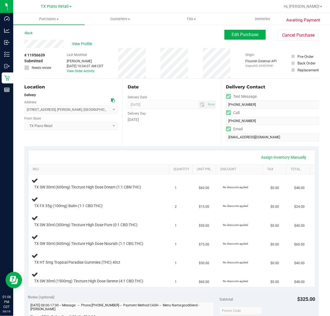
click at [184, 160] on div "Assign Inventory Manually" at bounding box center [171, 157] width 277 height 9
click at [157, 131] on div "Date Delivery Date [DATE] Now [DATE] 07:00 AM Now Delivery Day [DATE]" at bounding box center [171, 113] width 98 height 68
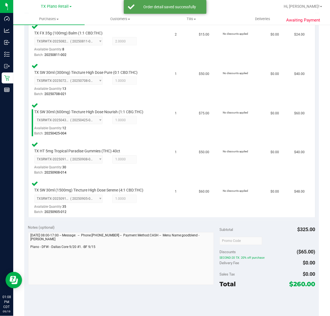
scroll to position [210, 0]
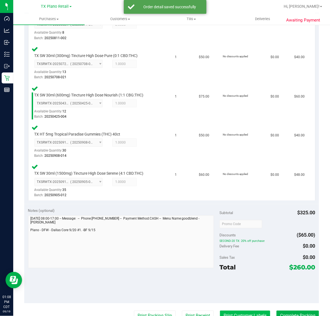
click at [231, 314] on button "Print Customer Labels" at bounding box center [245, 316] width 50 height 10
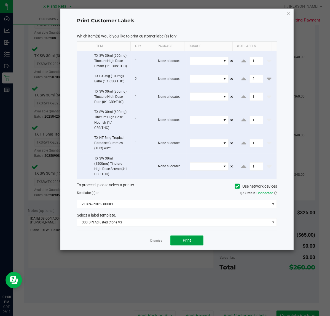
click at [177, 240] on button "Print" at bounding box center [186, 241] width 33 height 10
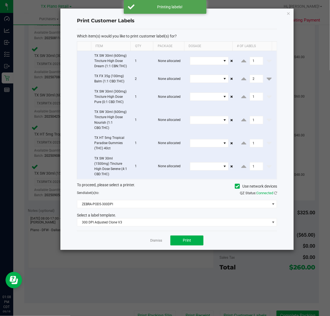
drag, startPoint x: 155, startPoint y: 243, endPoint x: 185, endPoint y: 284, distance: 50.7
click at [156, 243] on link "Dismiss" at bounding box center [156, 241] width 12 height 5
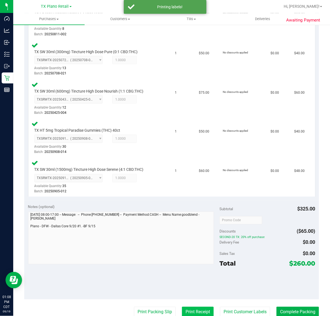
click at [186, 315] on button "Print Receipt" at bounding box center [198, 312] width 32 height 10
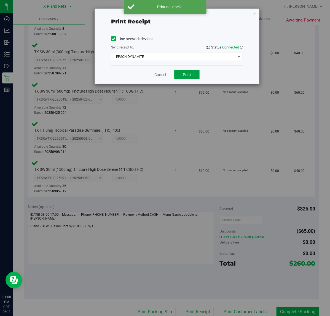
click at [187, 74] on span "Print" at bounding box center [187, 75] width 8 height 4
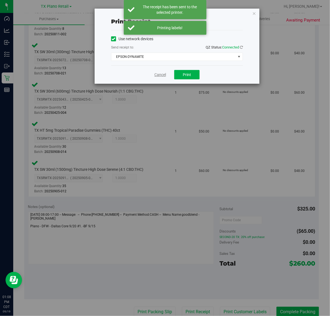
click at [164, 78] on link "Cancel" at bounding box center [160, 75] width 12 height 6
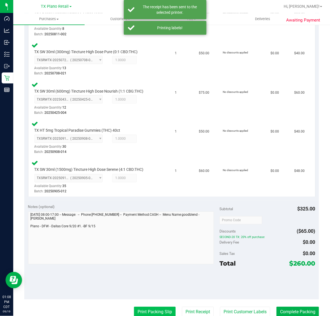
click at [155, 307] on button "Print Packing Slip" at bounding box center [155, 312] width 42 height 10
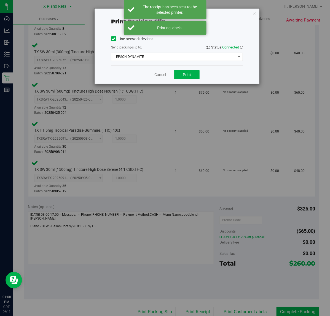
click at [182, 70] on div "Cancel Print" at bounding box center [177, 74] width 132 height 18
click at [182, 73] on button "Print" at bounding box center [186, 74] width 25 height 9
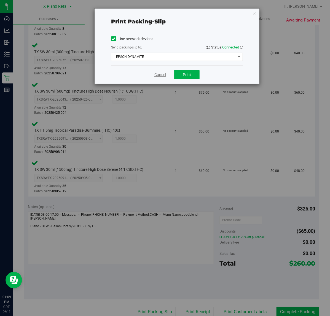
click at [162, 74] on link "Cancel" at bounding box center [160, 75] width 12 height 6
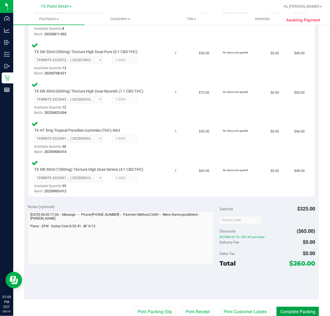
click at [301, 309] on button "Complete Packing" at bounding box center [298, 312] width 42 height 10
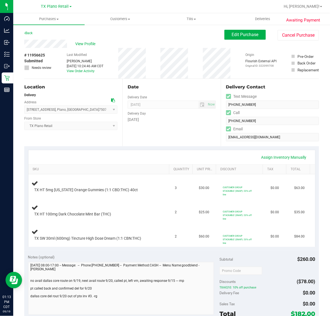
click at [135, 39] on div "Back Edit Purchase Cancel Purchase" at bounding box center [171, 35] width 295 height 10
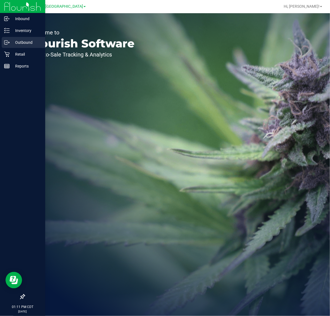
click at [7, 44] on icon at bounding box center [5, 43] width 3 height 4
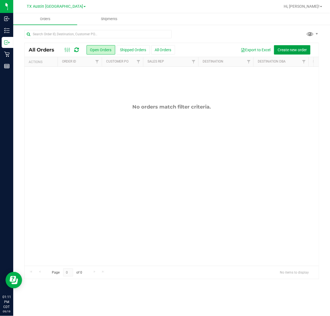
click at [289, 49] on span "Create new order" at bounding box center [292, 50] width 29 height 4
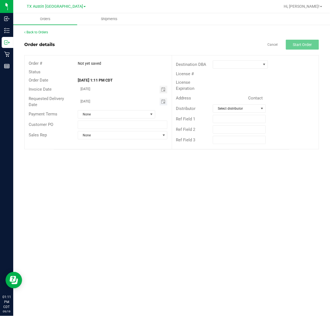
click at [165, 103] on span "Toggle calendar" at bounding box center [164, 102] width 8 height 8
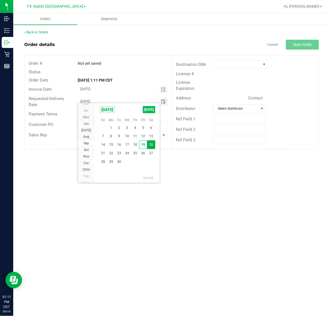
click at [152, 109] on span "[DATE]" at bounding box center [149, 109] width 12 height 7
type input "[DATE]"
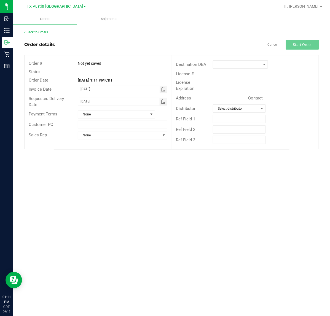
click at [248, 56] on div "Destination DBA License # License Expiration Address Contact Distributor Select…" at bounding box center [245, 102] width 147 height 94
click at [242, 66] on span at bounding box center [237, 65] width 48 height 8
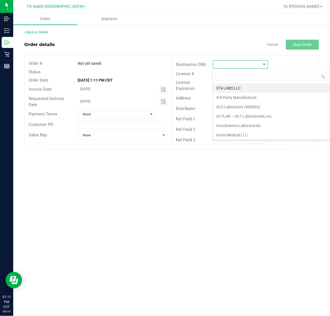
scroll to position [9, 55]
type input "tx"
click at [245, 88] on li "TX Plano Retail" at bounding box center [248, 88] width 71 height 9
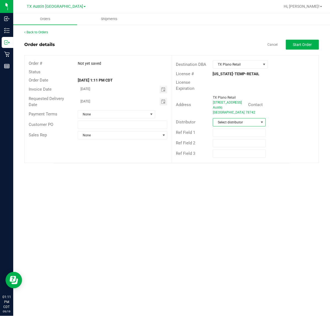
click at [237, 119] on span "Select distributor" at bounding box center [236, 123] width 46 height 8
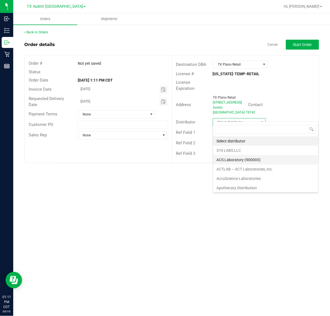
scroll to position [34, 0]
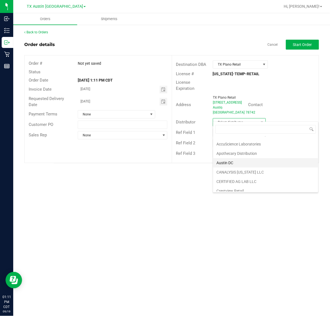
click at [233, 165] on li "Austin DC" at bounding box center [265, 162] width 105 height 9
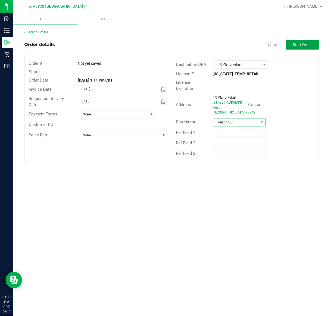
click at [297, 47] on button "Start Order" at bounding box center [302, 45] width 33 height 10
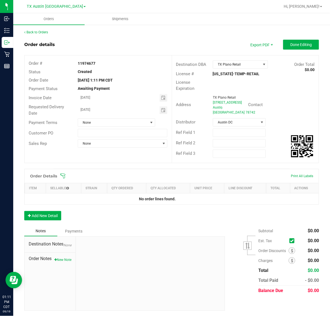
click at [71, 174] on span at bounding box center [207, 177] width 295 height 6
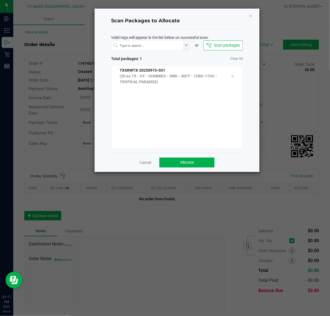
click at [186, 170] on div "Cancel Allocate" at bounding box center [177, 162] width 132 height 19
click at [187, 169] on div "Cancel Allocate" at bounding box center [177, 162] width 132 height 19
click at [189, 166] on button "Allocate" at bounding box center [186, 163] width 55 height 10
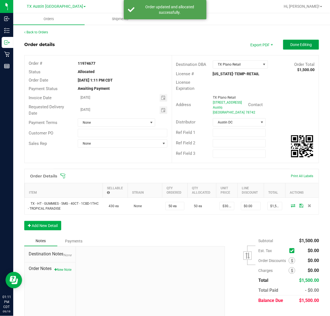
click at [302, 43] on span "Done Editing" at bounding box center [301, 44] width 22 height 4
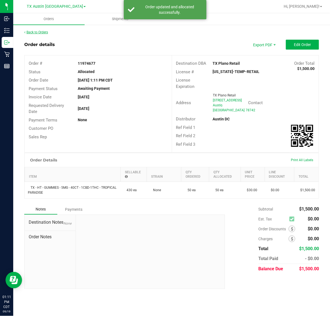
click at [48, 30] on link "Back to Orders" at bounding box center [36, 32] width 24 height 4
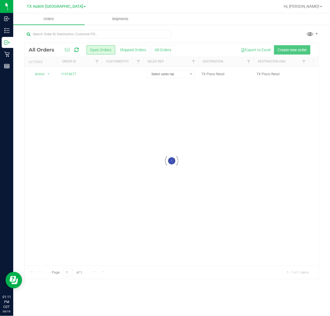
click at [97, 76] on div at bounding box center [172, 161] width 294 height 236
click at [97, 76] on span "11974677" at bounding box center [80, 74] width 38 height 5
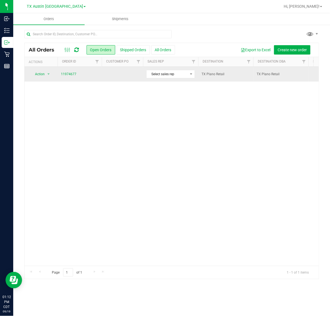
click at [116, 78] on td at bounding box center [122, 74] width 41 height 15
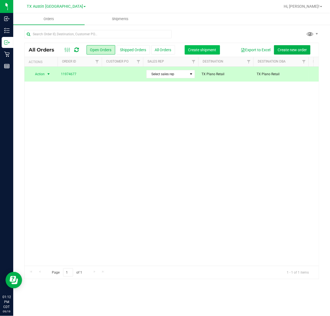
click at [207, 54] on button "Create shipment" at bounding box center [202, 49] width 35 height 9
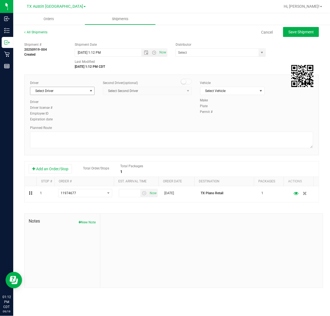
click at [85, 94] on span "Select Driver" at bounding box center [58, 91] width 57 height 8
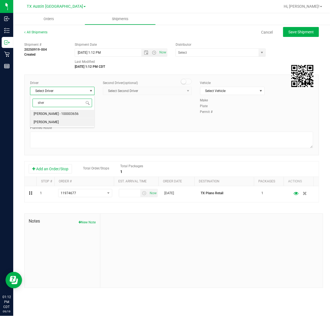
click at [69, 123] on li "[PERSON_NAME]" at bounding box center [62, 122] width 64 height 8
type input "sher"
click at [165, 54] on span "Now" at bounding box center [162, 53] width 9 height 8
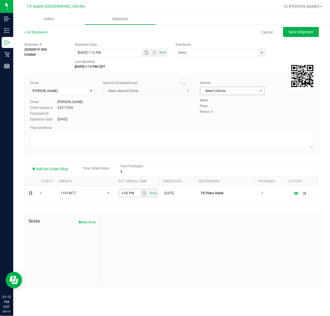
drag, startPoint x: 153, startPoint y: 194, endPoint x: 246, endPoint y: 87, distance: 141.6
click at [153, 194] on span "Now" at bounding box center [153, 194] width 9 height 8
click at [261, 49] on span "select" at bounding box center [262, 53] width 7 height 8
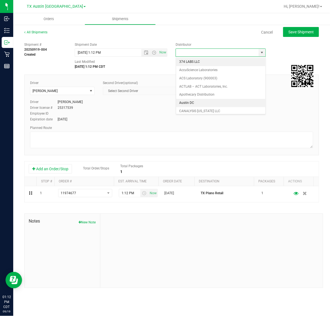
click at [220, 103] on li "Austin DC" at bounding box center [220, 103] width 89 height 8
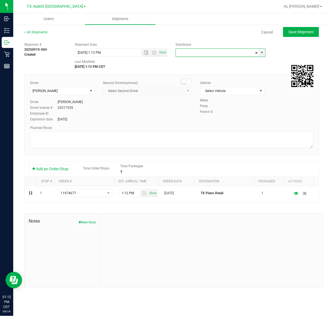
type input "Austin DC"
click at [229, 87] on span "Select Vehicle" at bounding box center [229, 91] width 57 height 8
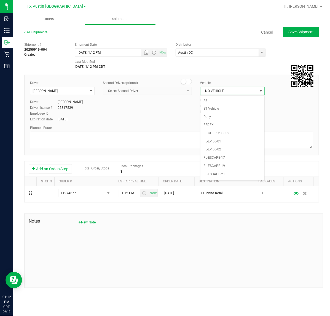
scroll to position [367, 0]
click at [220, 171] on li "NO VEHICLE" at bounding box center [233, 168] width 64 height 8
click at [298, 34] on button "Save Shipment" at bounding box center [301, 32] width 36 height 10
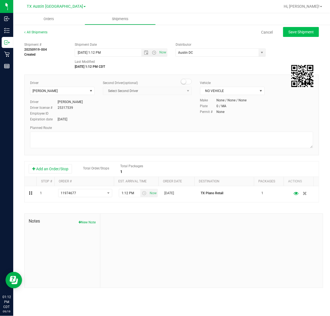
type input "[DATE] 6:12 PM"
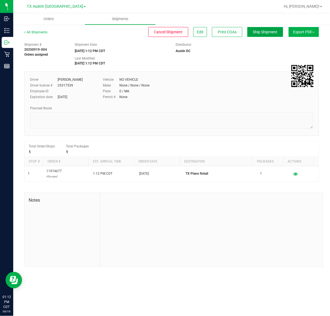
click at [274, 34] on span "Ship Shipment" at bounding box center [265, 32] width 25 height 4
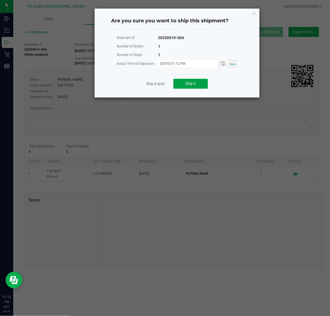
click at [179, 83] on button "Ship it" at bounding box center [191, 84] width 34 height 10
